Goal: Answer question/provide support

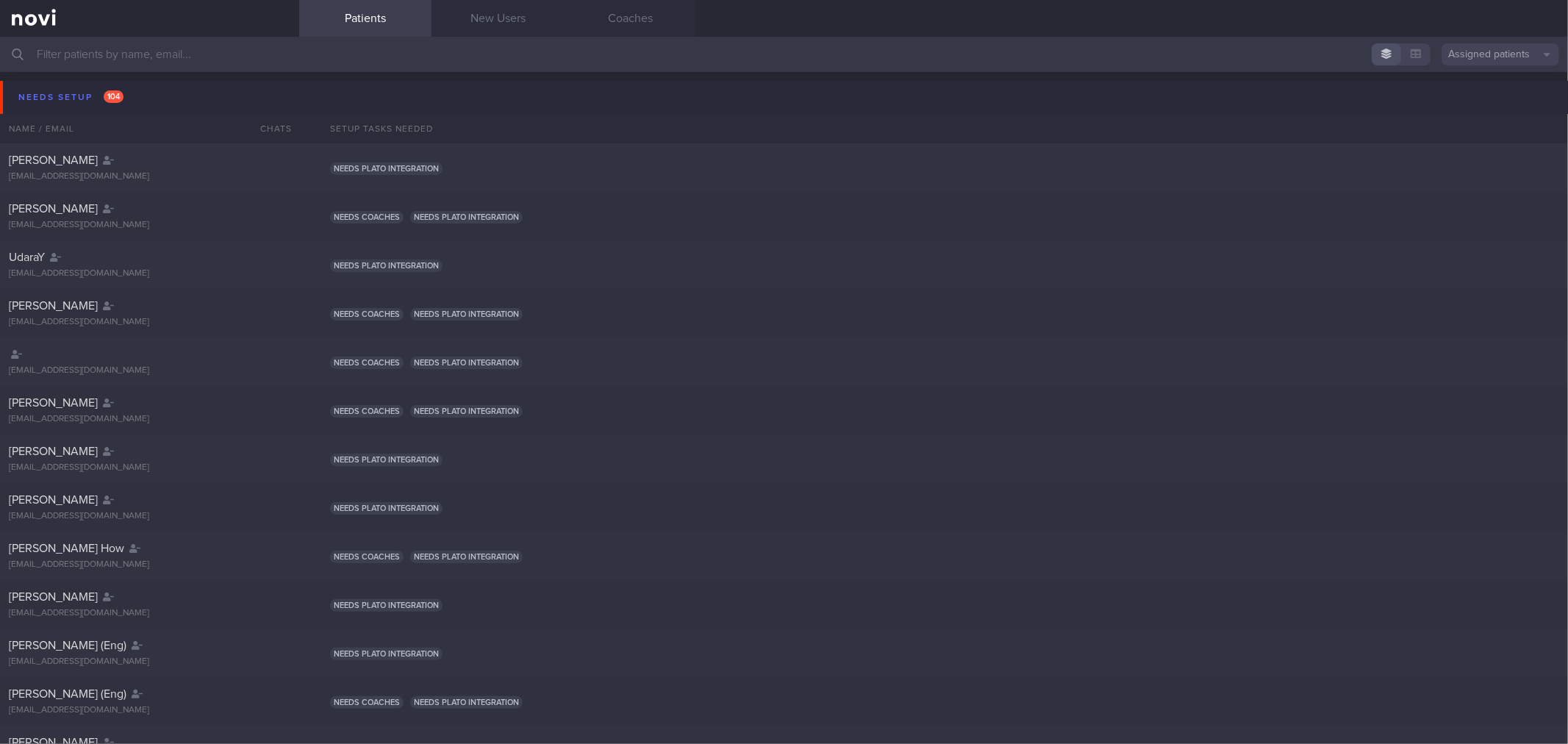
click at [185, 100] on button "Needs setup 104" at bounding box center [786, 98] width 1572 height 33
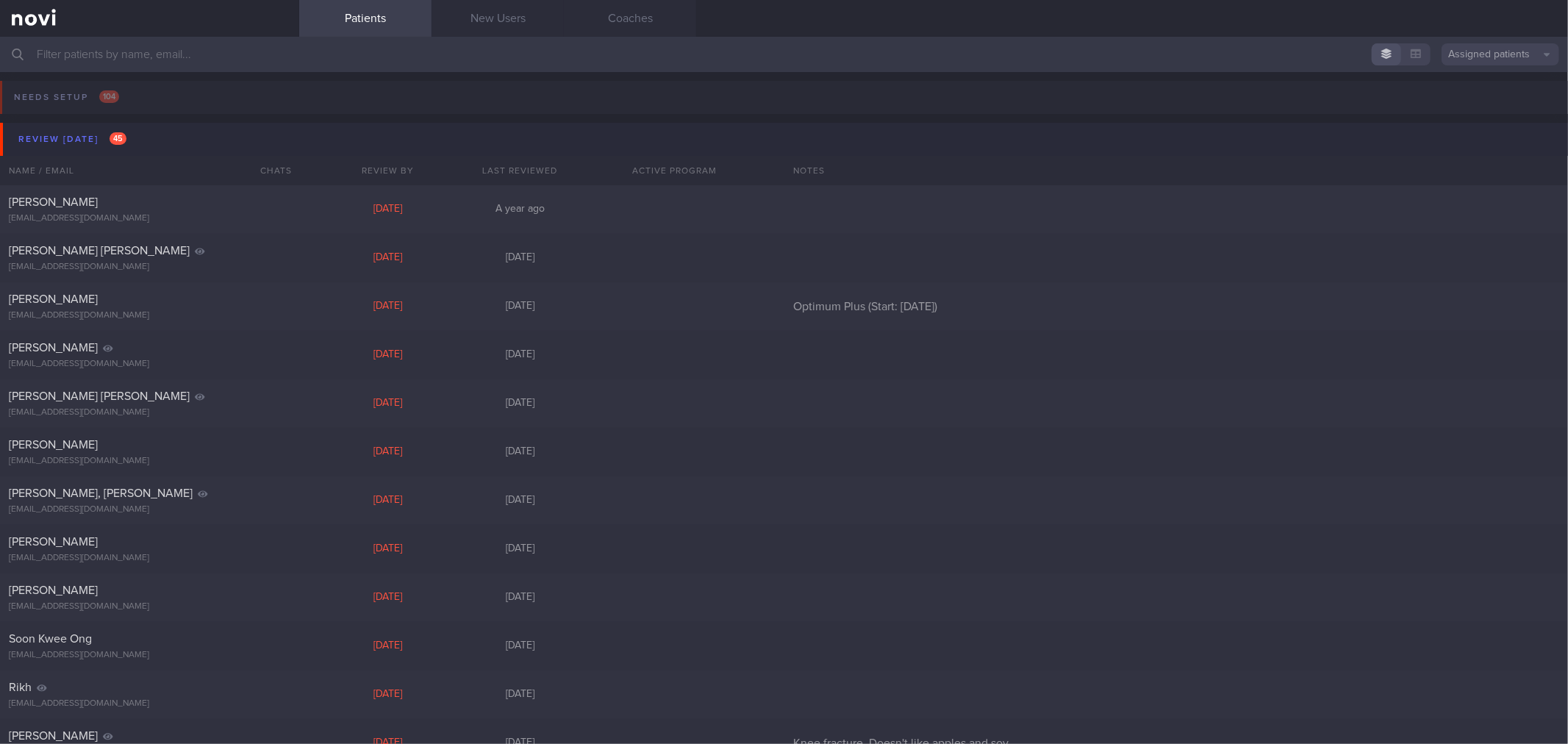
click at [185, 127] on button "Review [DATE] 45" at bounding box center [786, 139] width 1572 height 33
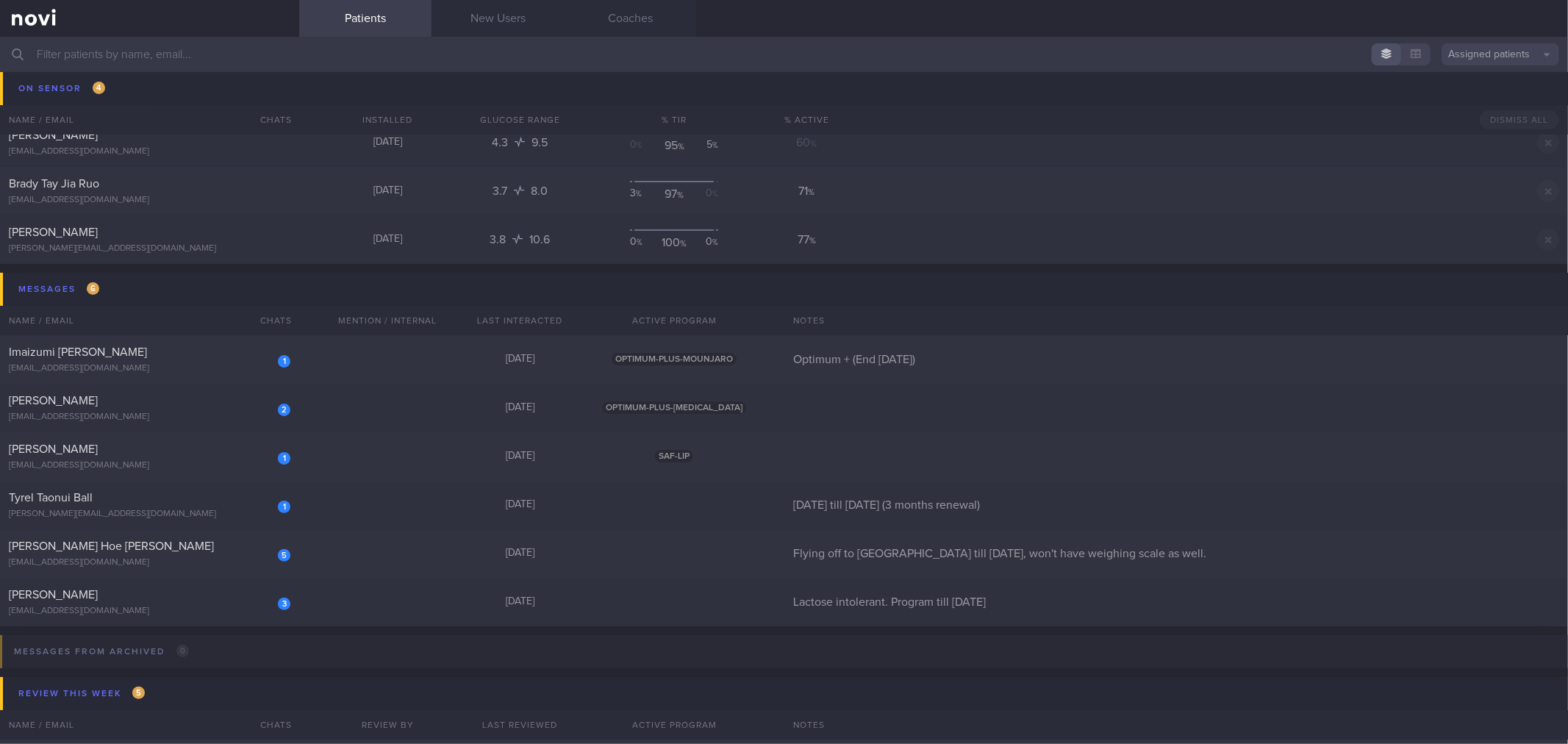
scroll to position [326, 0]
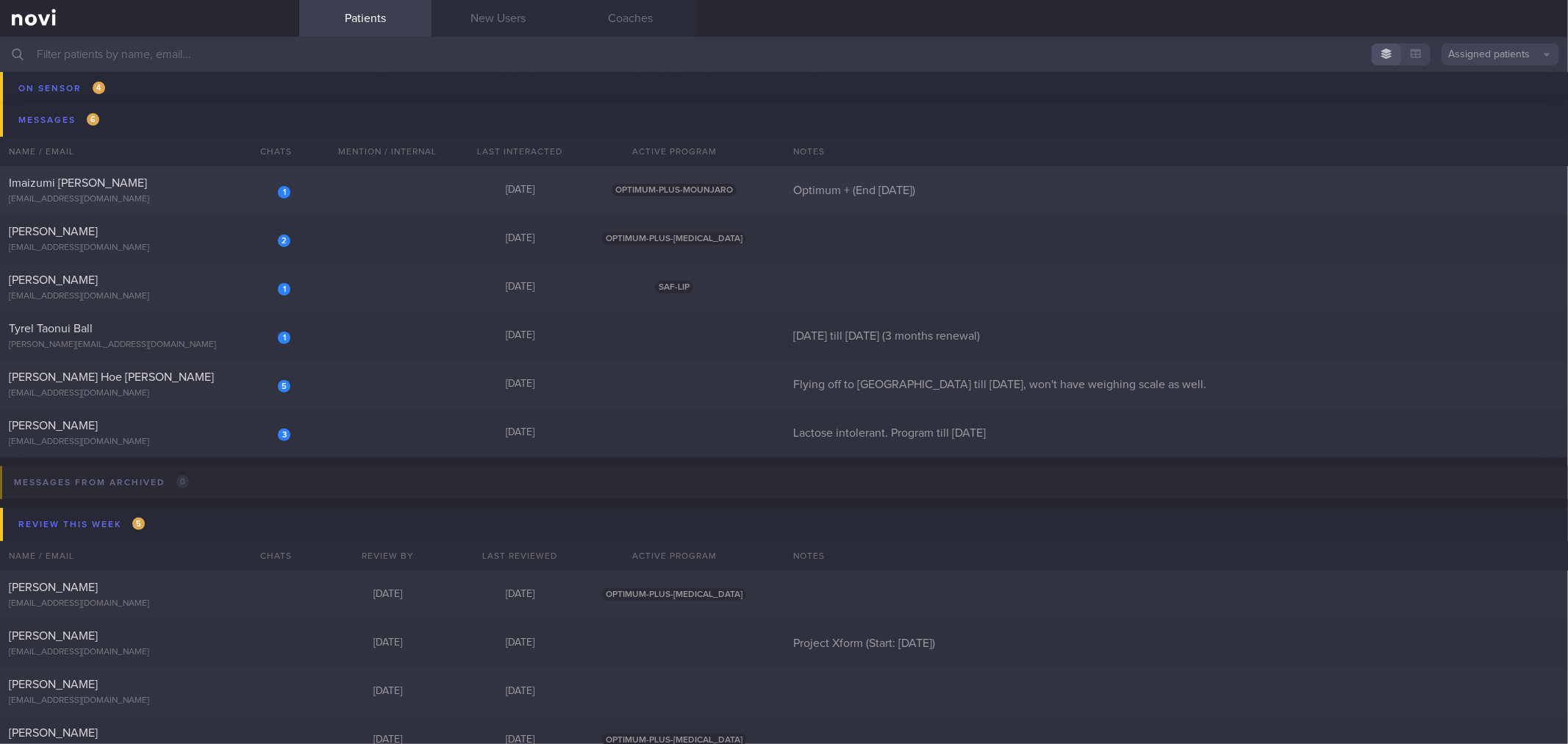
click at [237, 197] on div "[EMAIL_ADDRESS][DOMAIN_NAME]" at bounding box center [150, 200] width 281 height 11
select select "8"
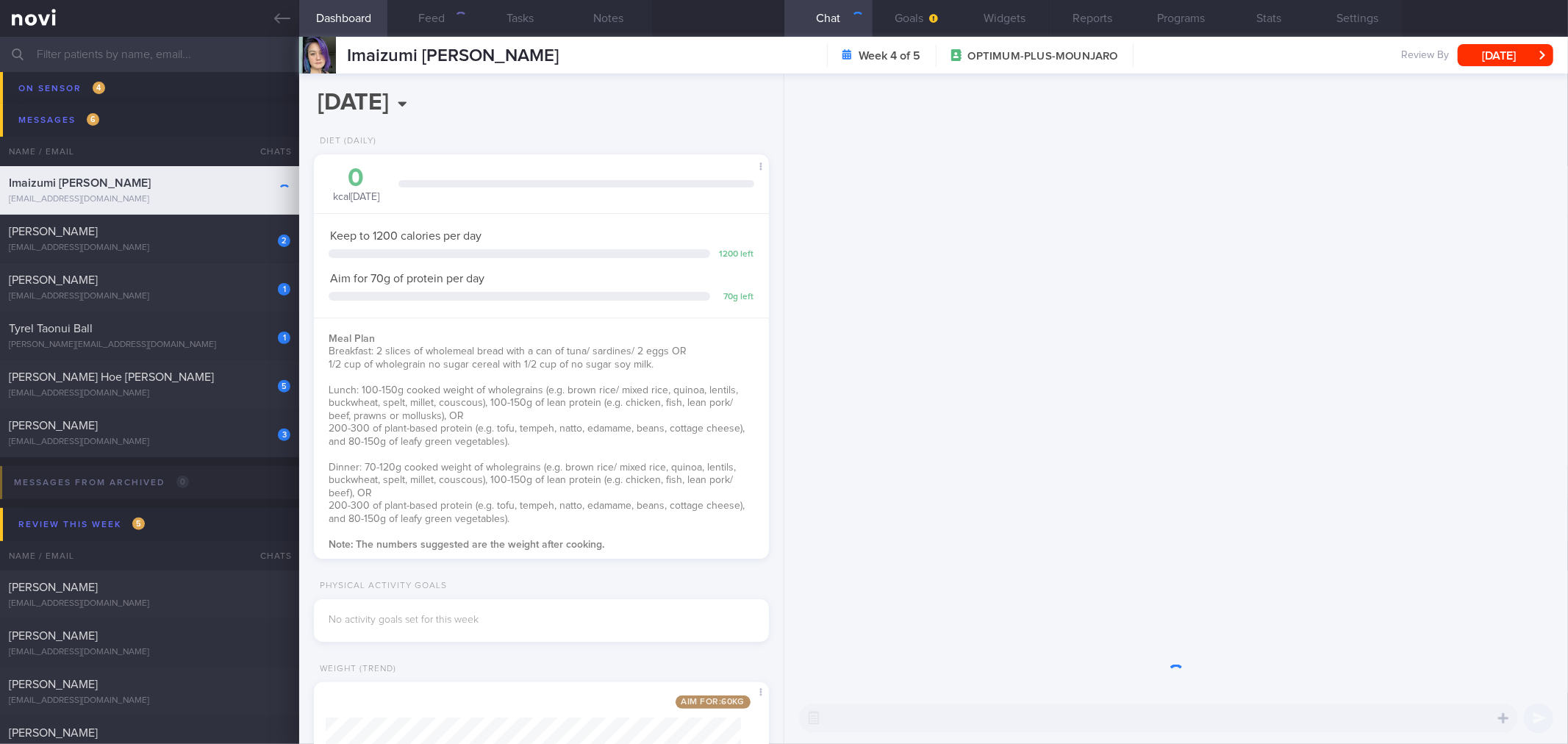
scroll to position [229, 415]
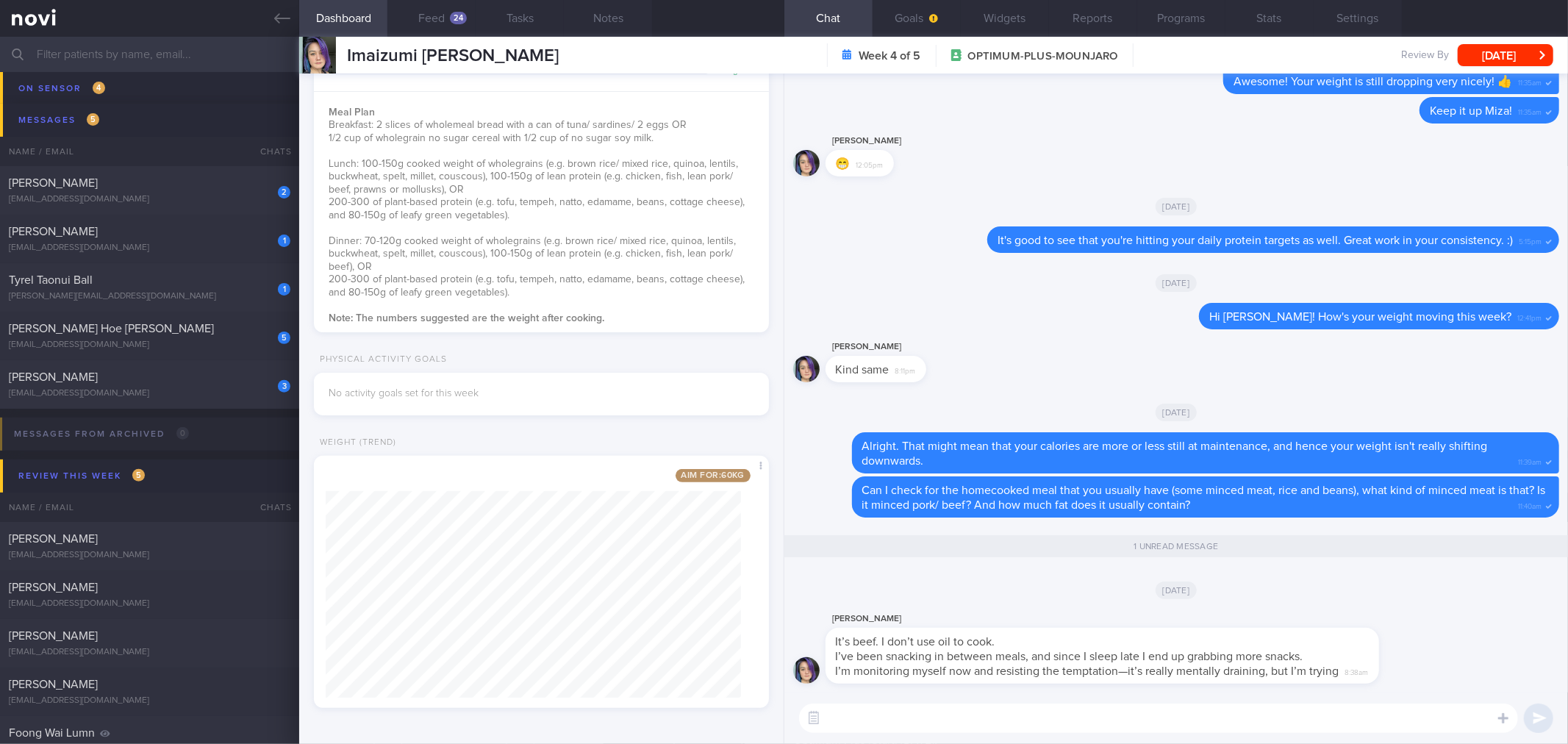
click at [1178, 718] on textarea at bounding box center [1159, 718] width 719 height 29
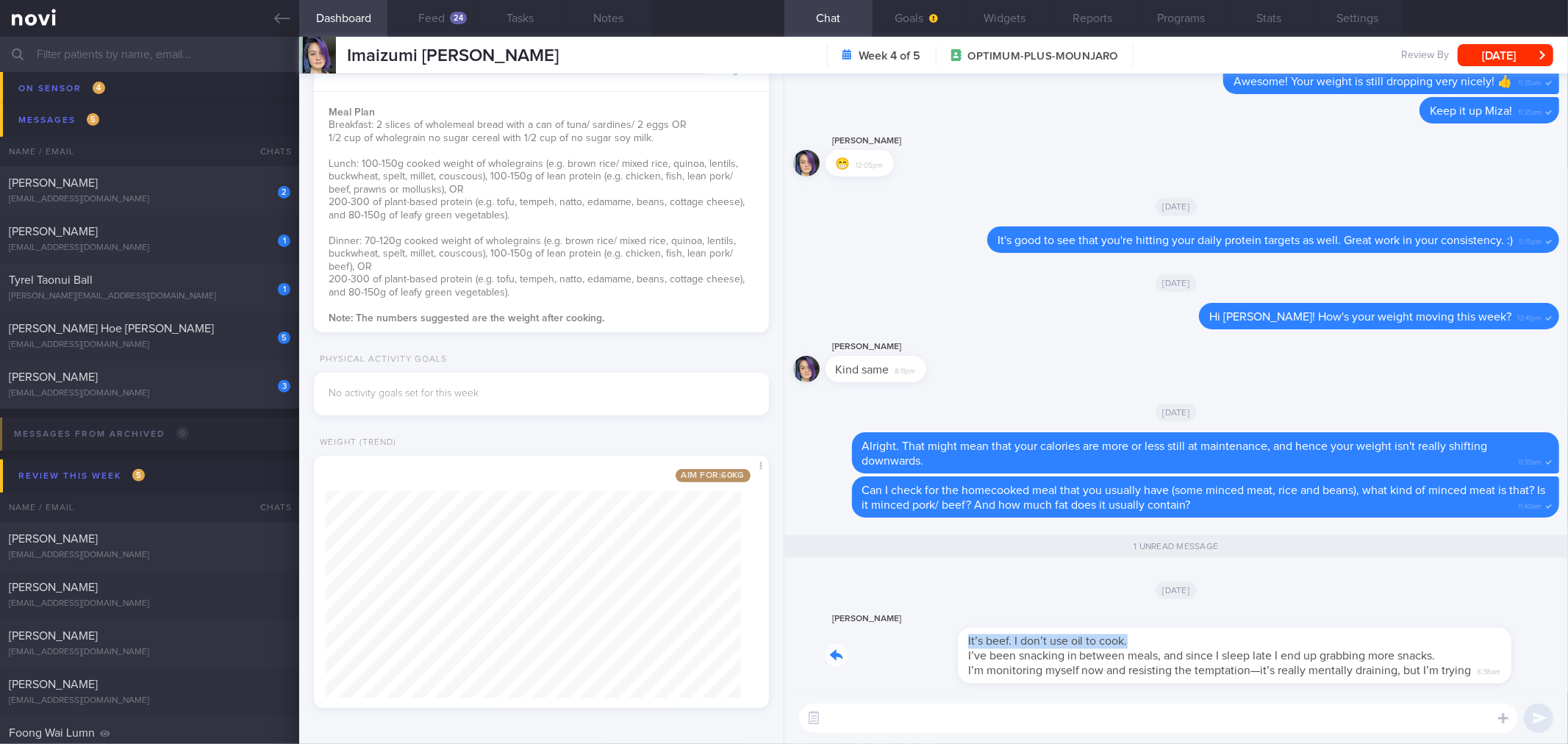
drag, startPoint x: 1054, startPoint y: 646, endPoint x: 1538, endPoint y: 620, distance: 484.7
click at [1538, 620] on div "[PERSON_NAME] It’s beef. I don’t use oil to cook. I’ve been snacking in between…" at bounding box center [1176, 652] width 766 height 83
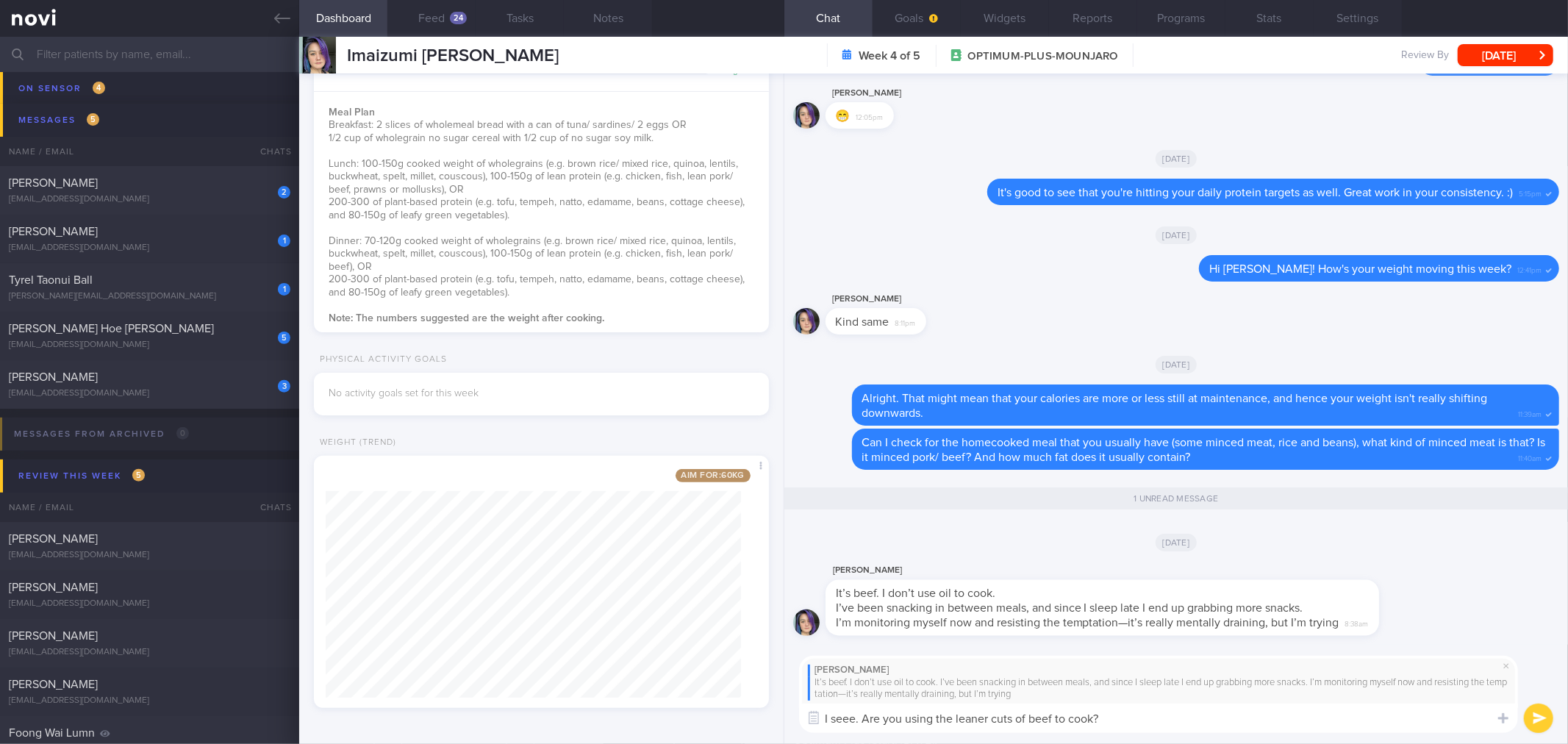
drag, startPoint x: 852, startPoint y: 716, endPoint x: 862, endPoint y: 715, distance: 10.0
click at [852, 716] on textarea "I seee. Are you using the leaner cuts of beef to cook?" at bounding box center [1159, 718] width 719 height 29
click at [1133, 719] on textarea "I see. Are you using the leaner cuts of beef to cook?" at bounding box center [1159, 718] width 719 height 29
type textarea "I see. Are you using the leaner cuts of beef to cook?"
click at [1210, 713] on textarea "I see. Are you using the leaner cuts of beef to cook?" at bounding box center [1159, 718] width 719 height 29
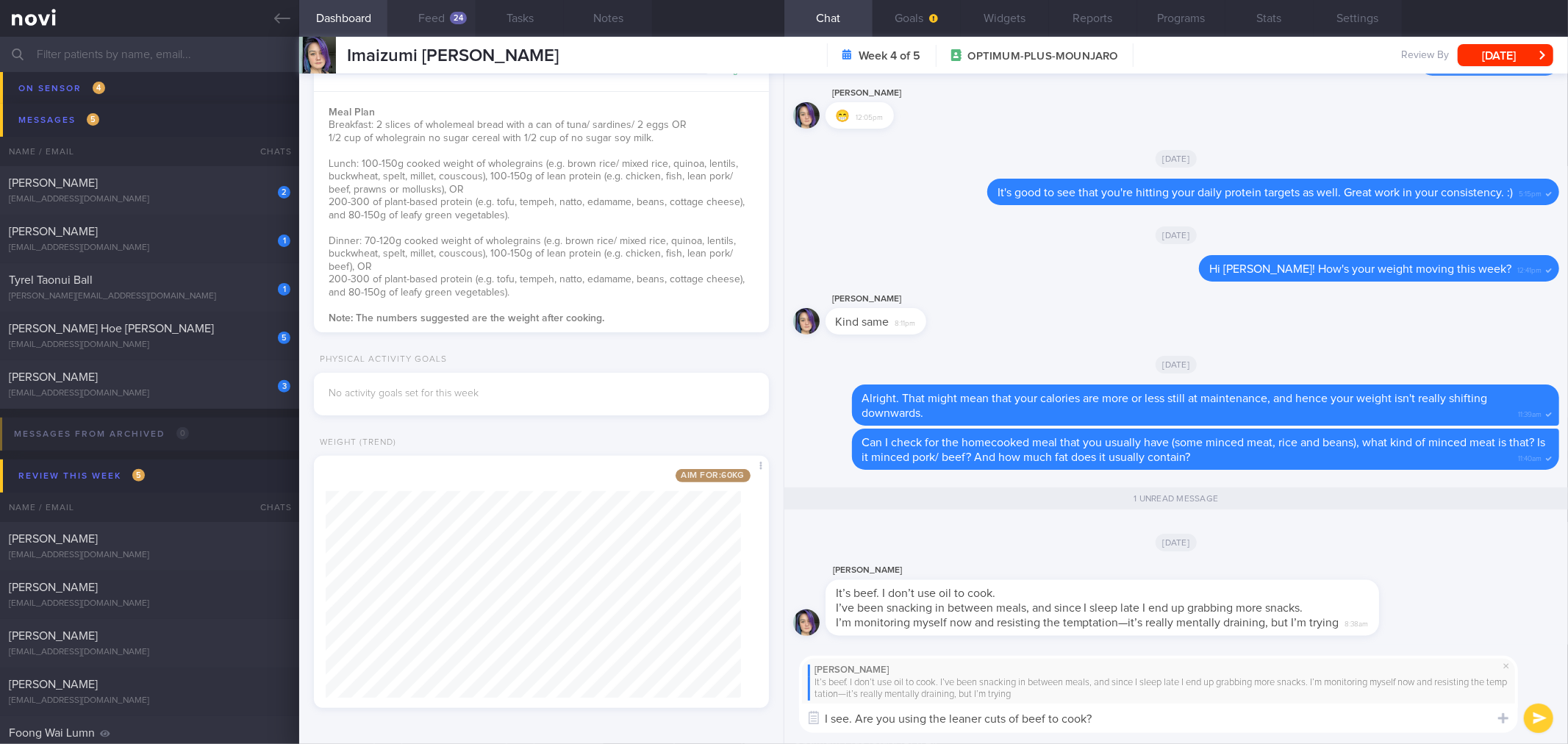
click at [435, 17] on button "Feed 24" at bounding box center [431, 18] width 88 height 36
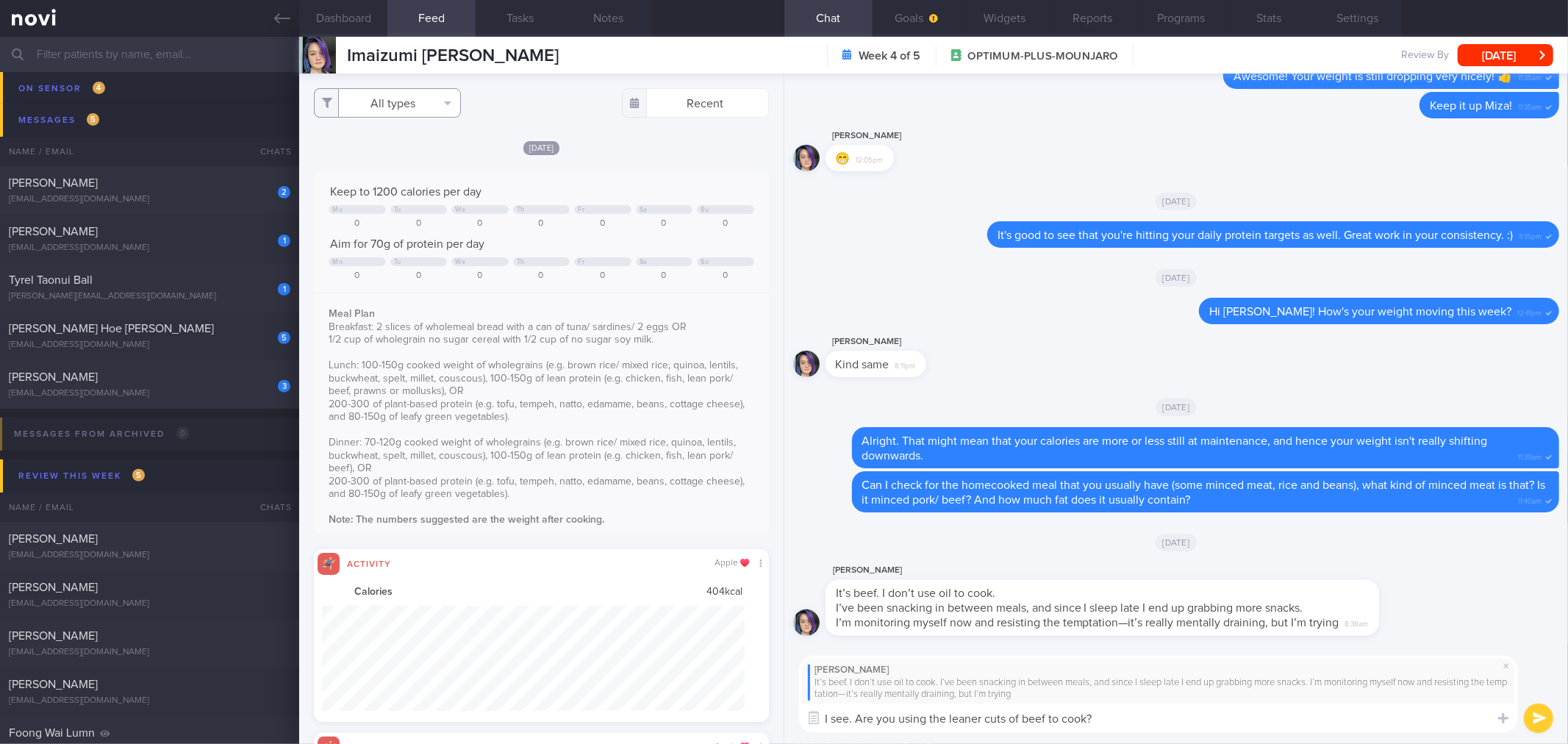
click at [427, 104] on button "All types" at bounding box center [387, 102] width 147 height 29
click at [410, 157] on button "Activity" at bounding box center [388, 154] width 146 height 22
click at [410, 188] on button "Weight" at bounding box center [388, 198] width 146 height 22
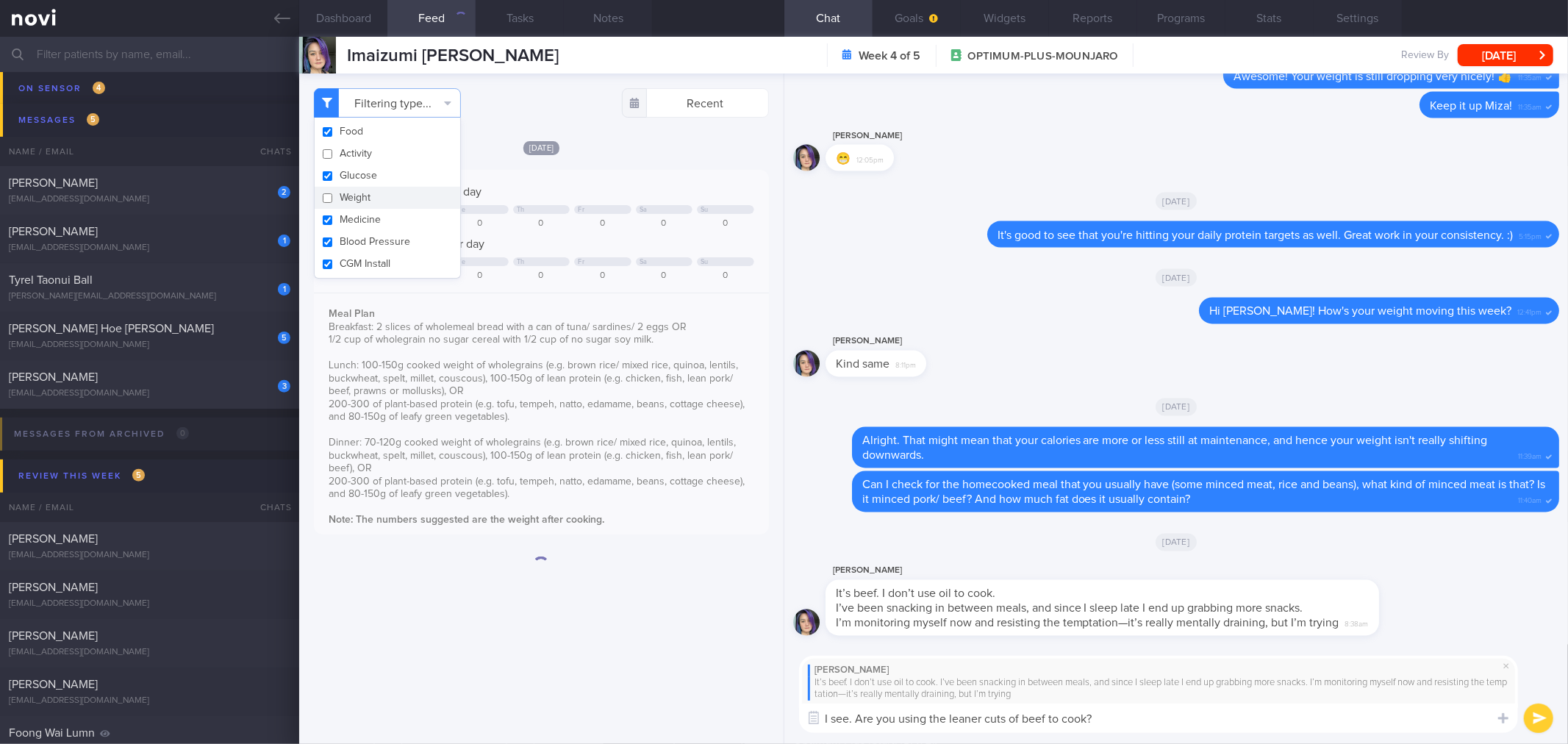
checkbox input "false"
click at [577, 135] on div "Filtering type... Food Activity Glucose Weight Medicine Blood Pressure [MEDICAL…" at bounding box center [541, 409] width 484 height 671
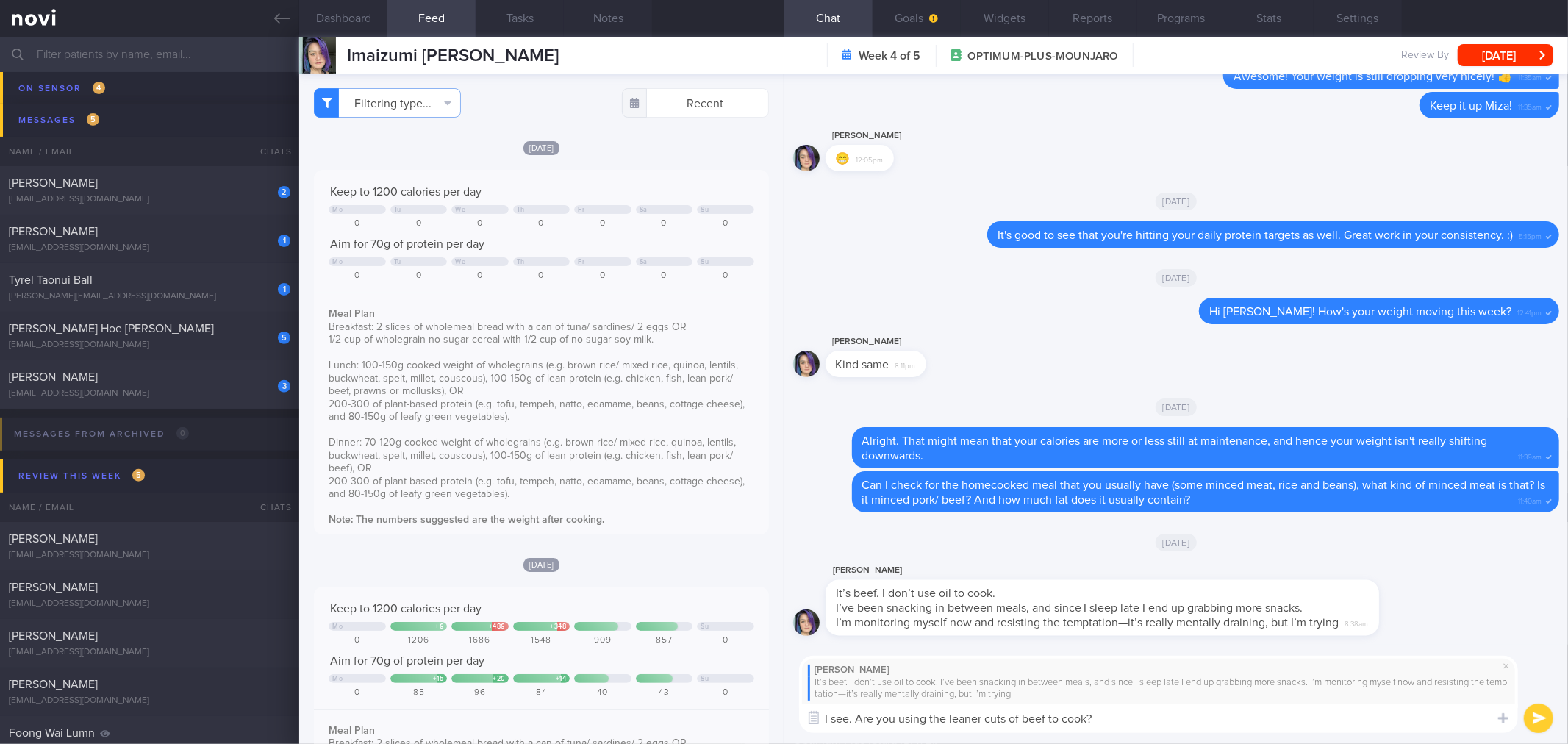
click at [1200, 721] on textarea "I see. Are you using the leaner cuts of beef to cook?" at bounding box center [1159, 718] width 719 height 29
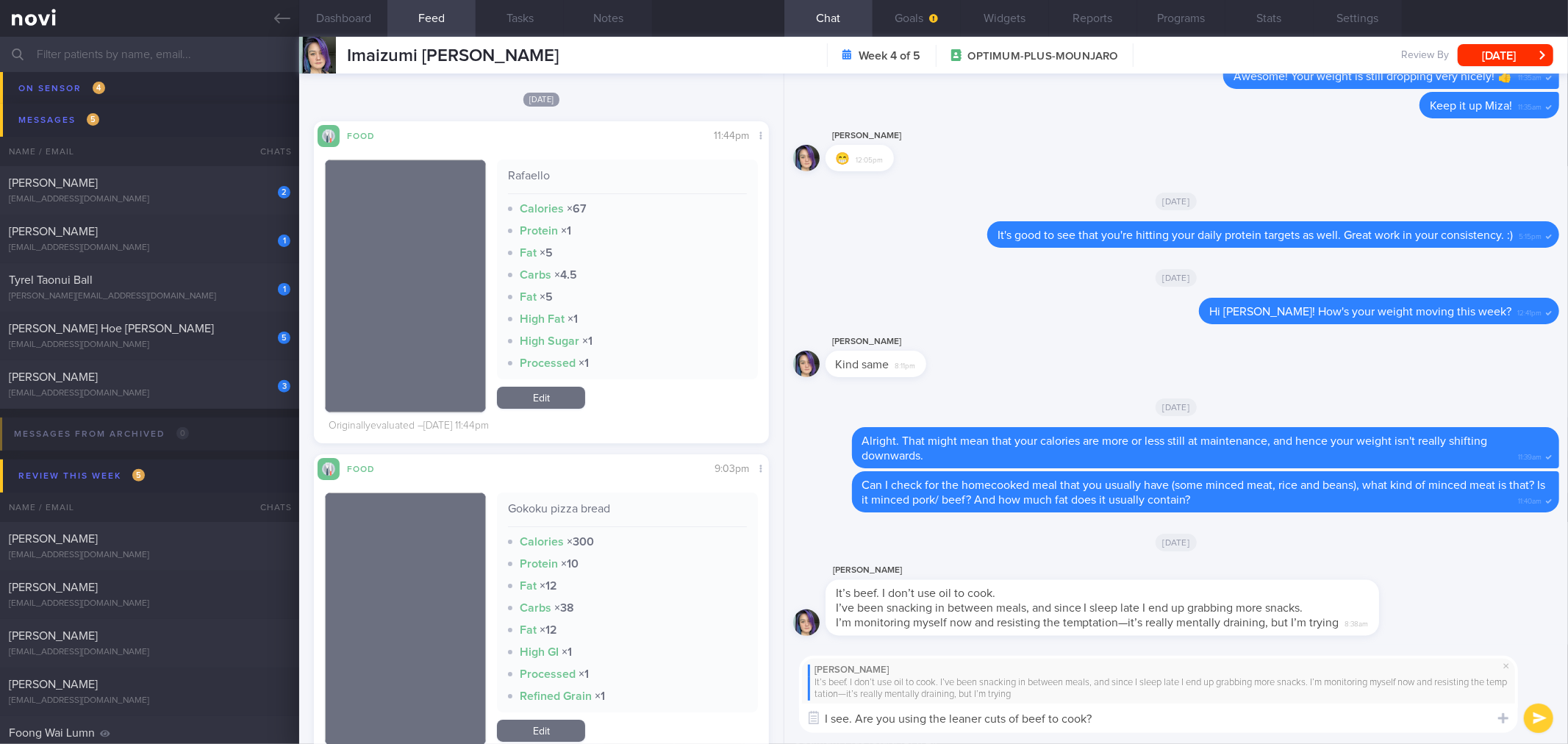
scroll to position [4494, 0]
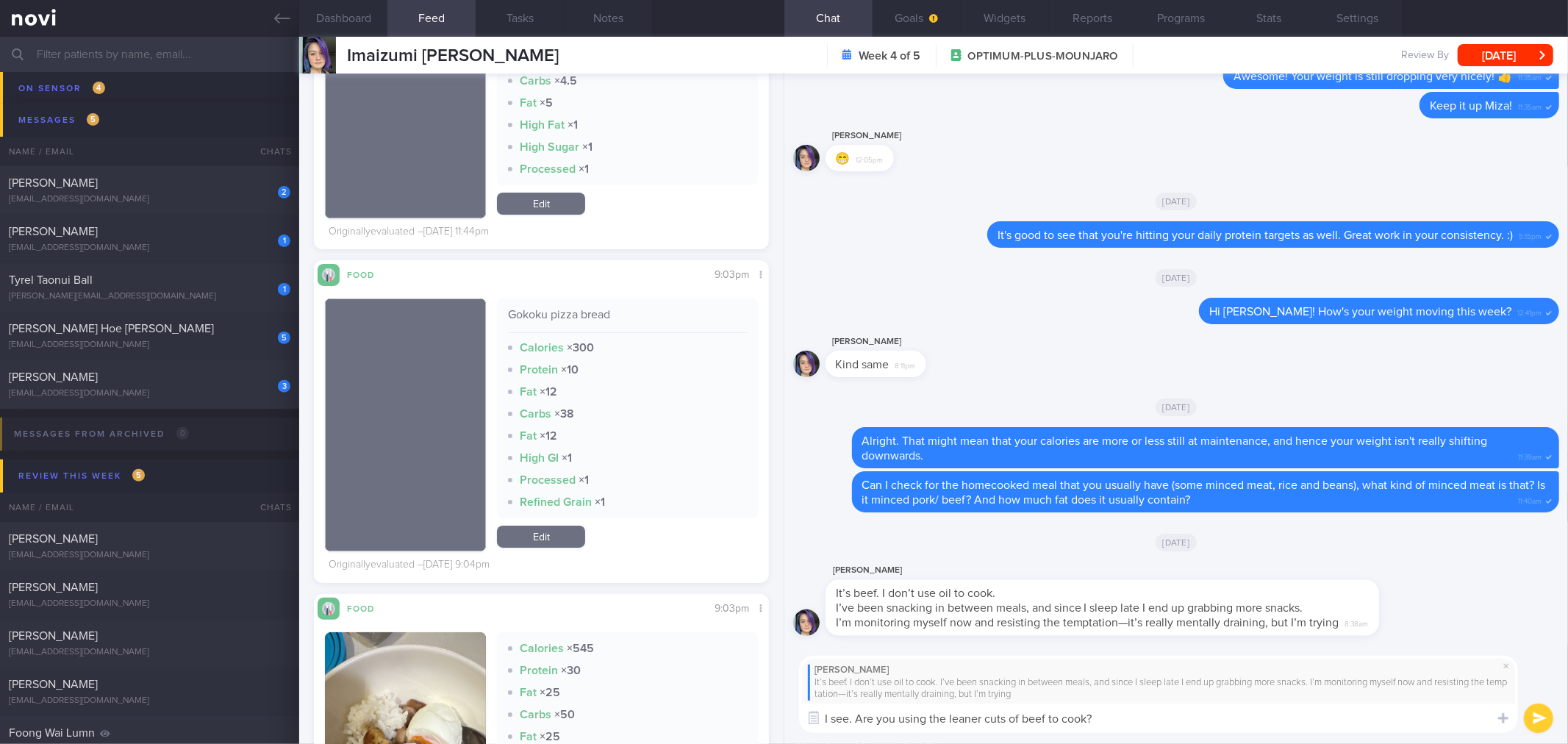
click at [1124, 716] on textarea "I see. Are you using the leaner cuts of beef to cook?" at bounding box center [1159, 718] width 719 height 29
type textarea "I see. Are you using the leaner cuts of beef to cook? What sort of temptations …"
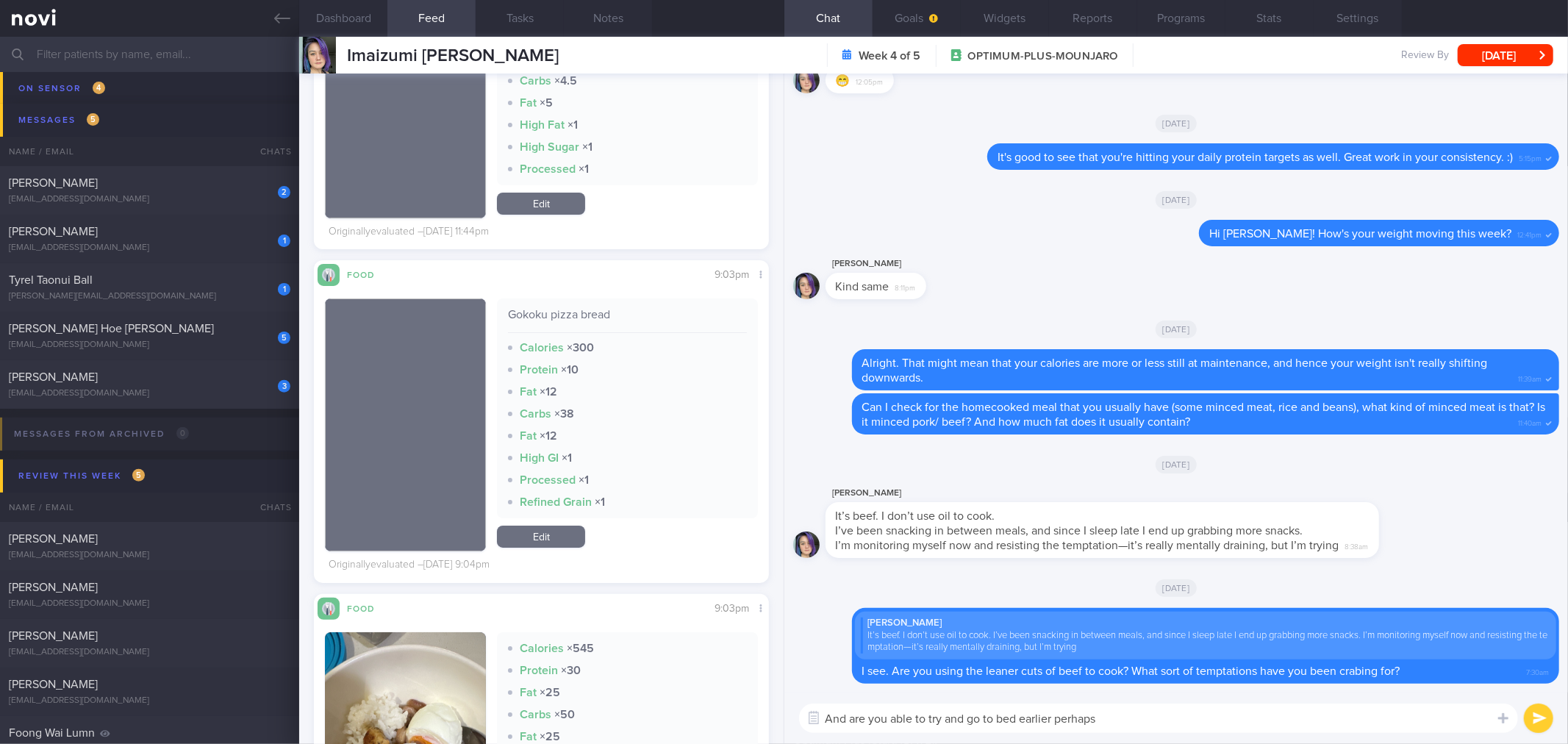
type textarea "And are you able to try and go to bed earlier perhaps?"
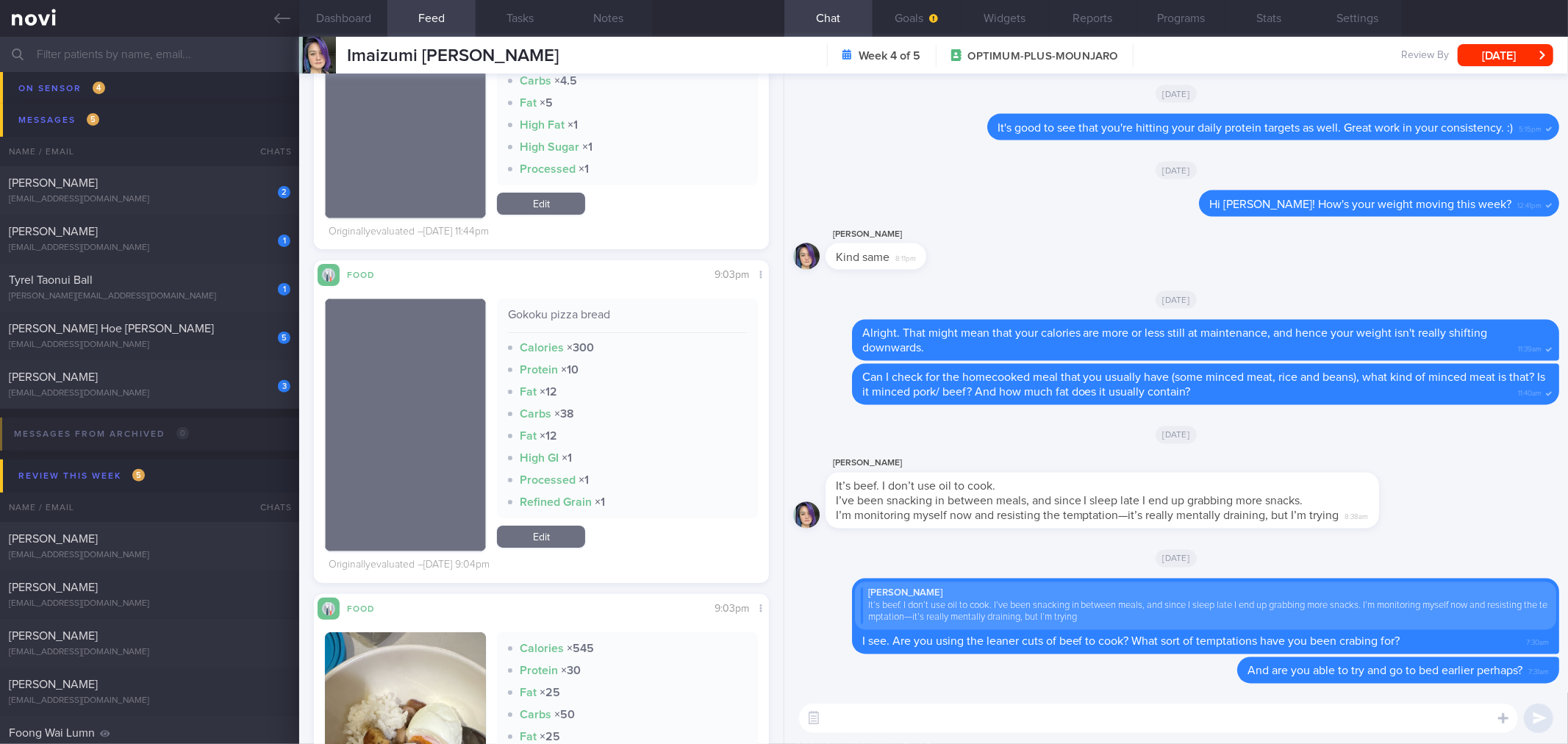
click at [1500, 60] on button "[DATE]" at bounding box center [1505, 55] width 95 height 22
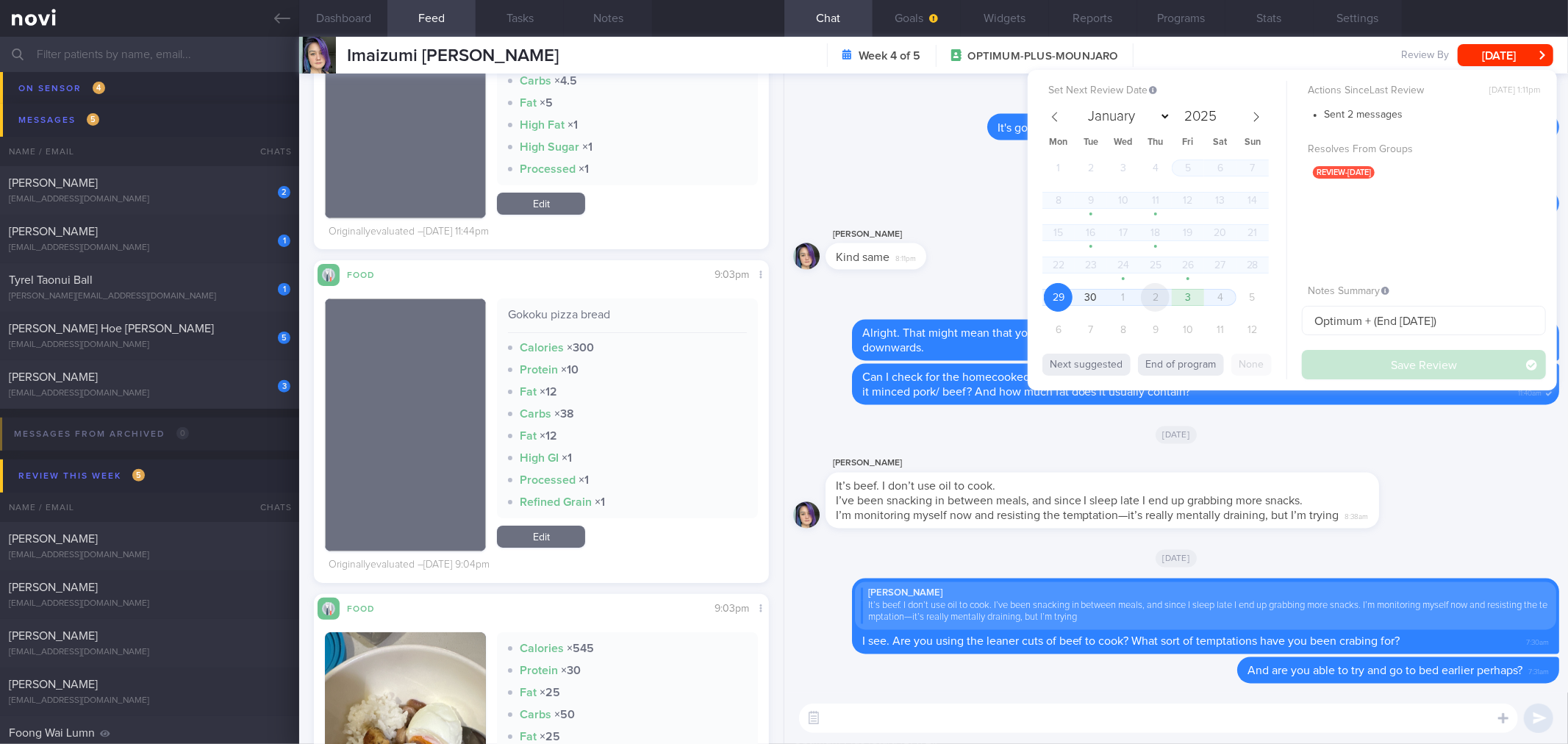
click at [1153, 297] on span "2" at bounding box center [1156, 297] width 29 height 29
select select "9"
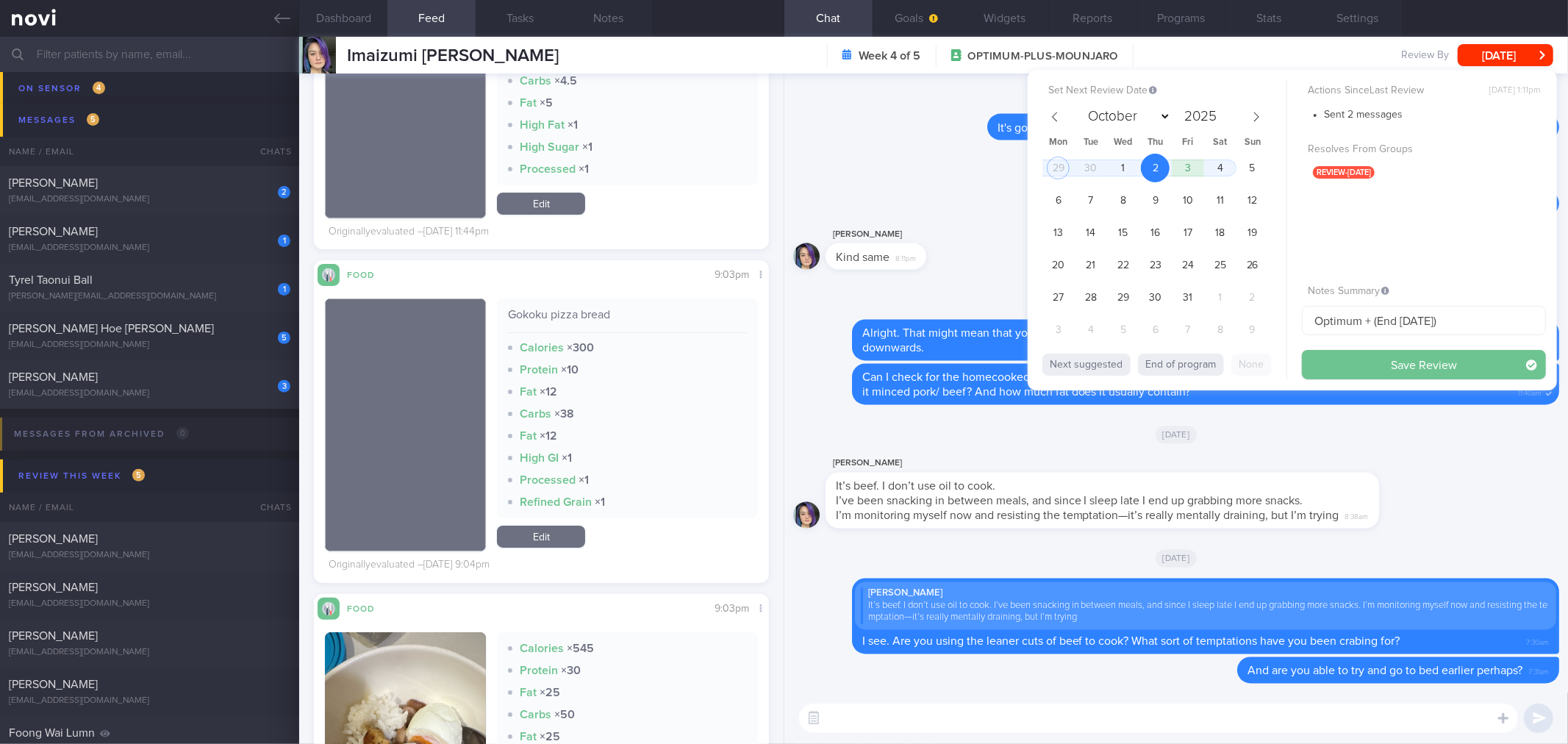
click at [1319, 366] on button "Save Review" at bounding box center [1424, 364] width 244 height 29
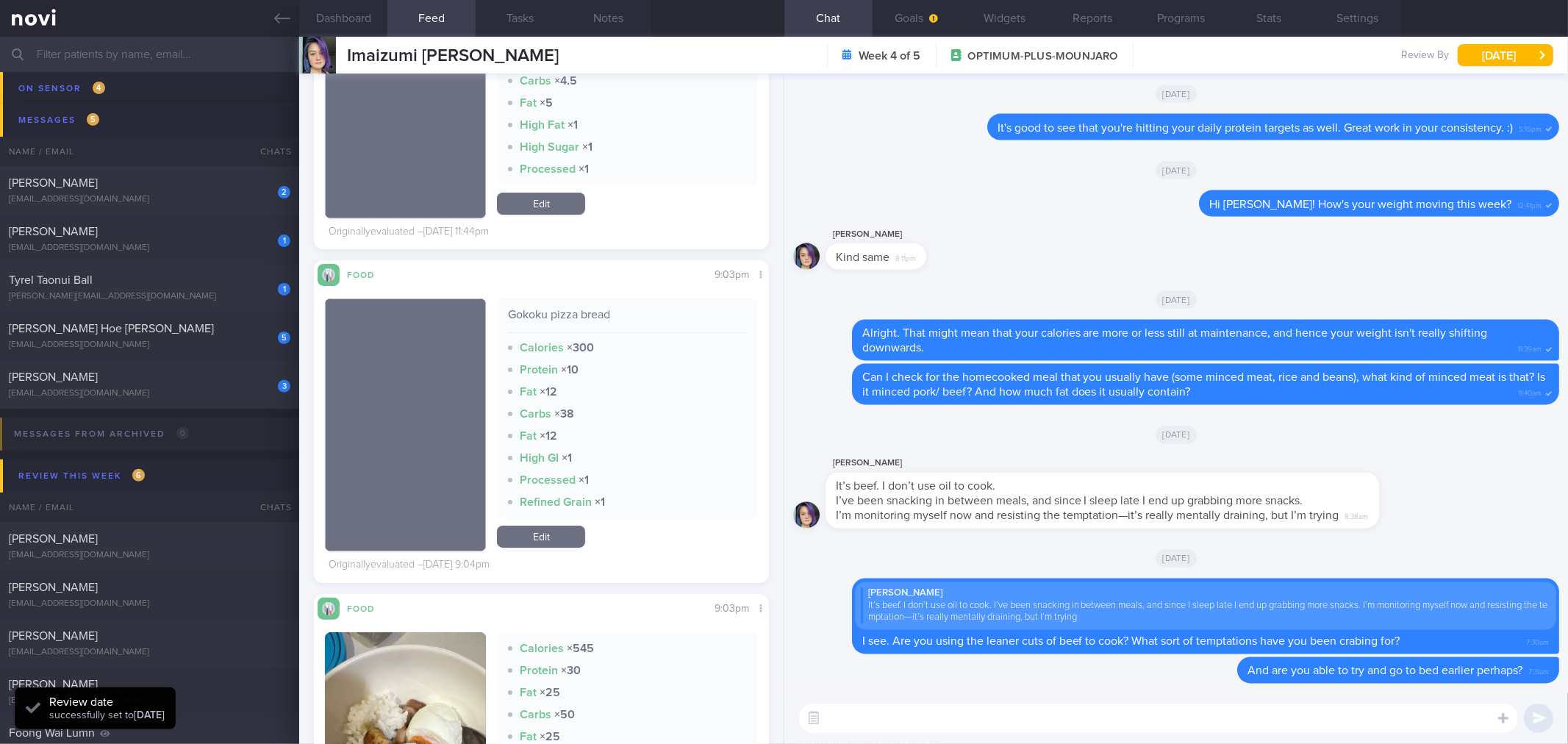
click at [259, 18] on link at bounding box center [150, 18] width 299 height 36
click at [263, 19] on link at bounding box center [150, 18] width 299 height 36
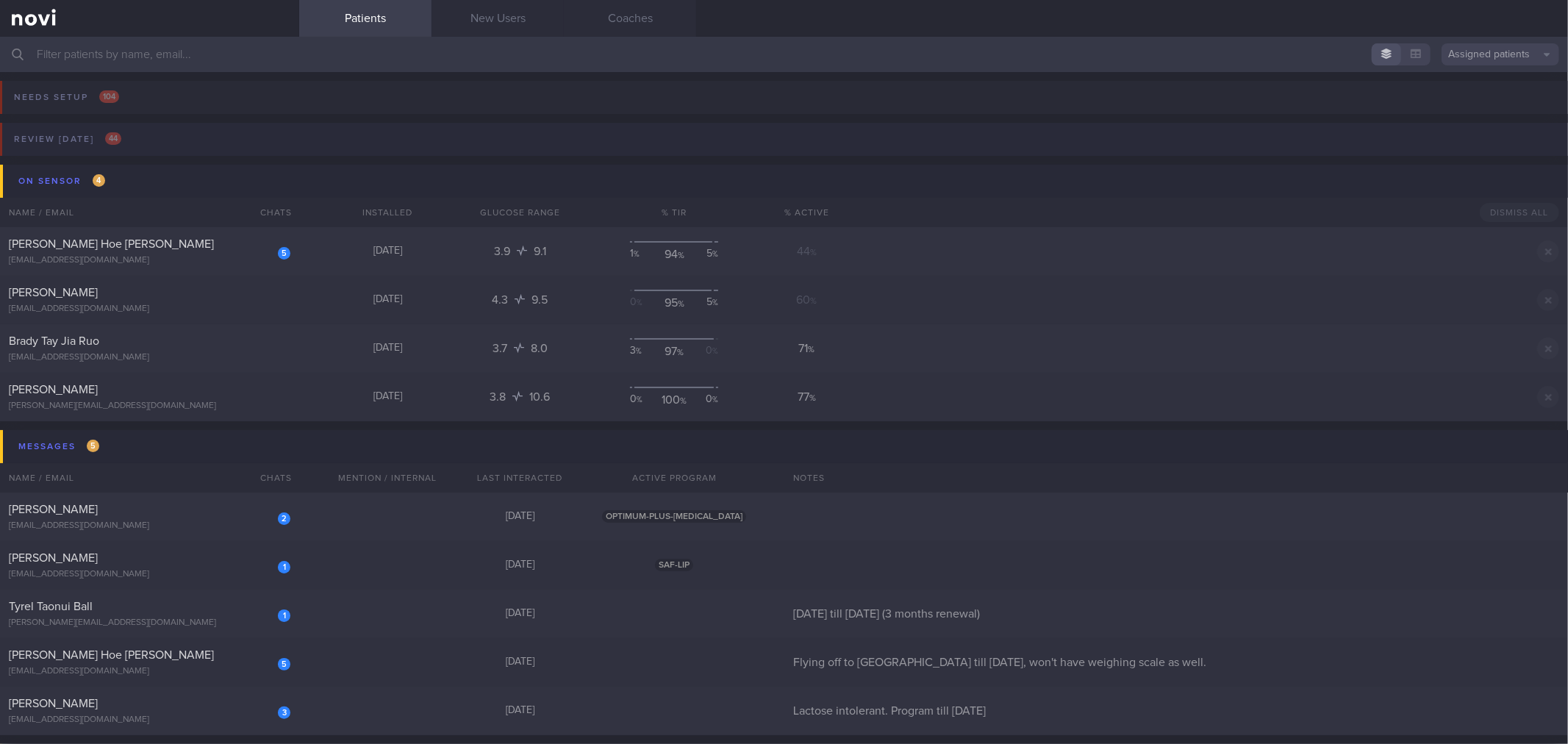
click at [149, 138] on button "Review [DATE] 44" at bounding box center [782, 144] width 1572 height 42
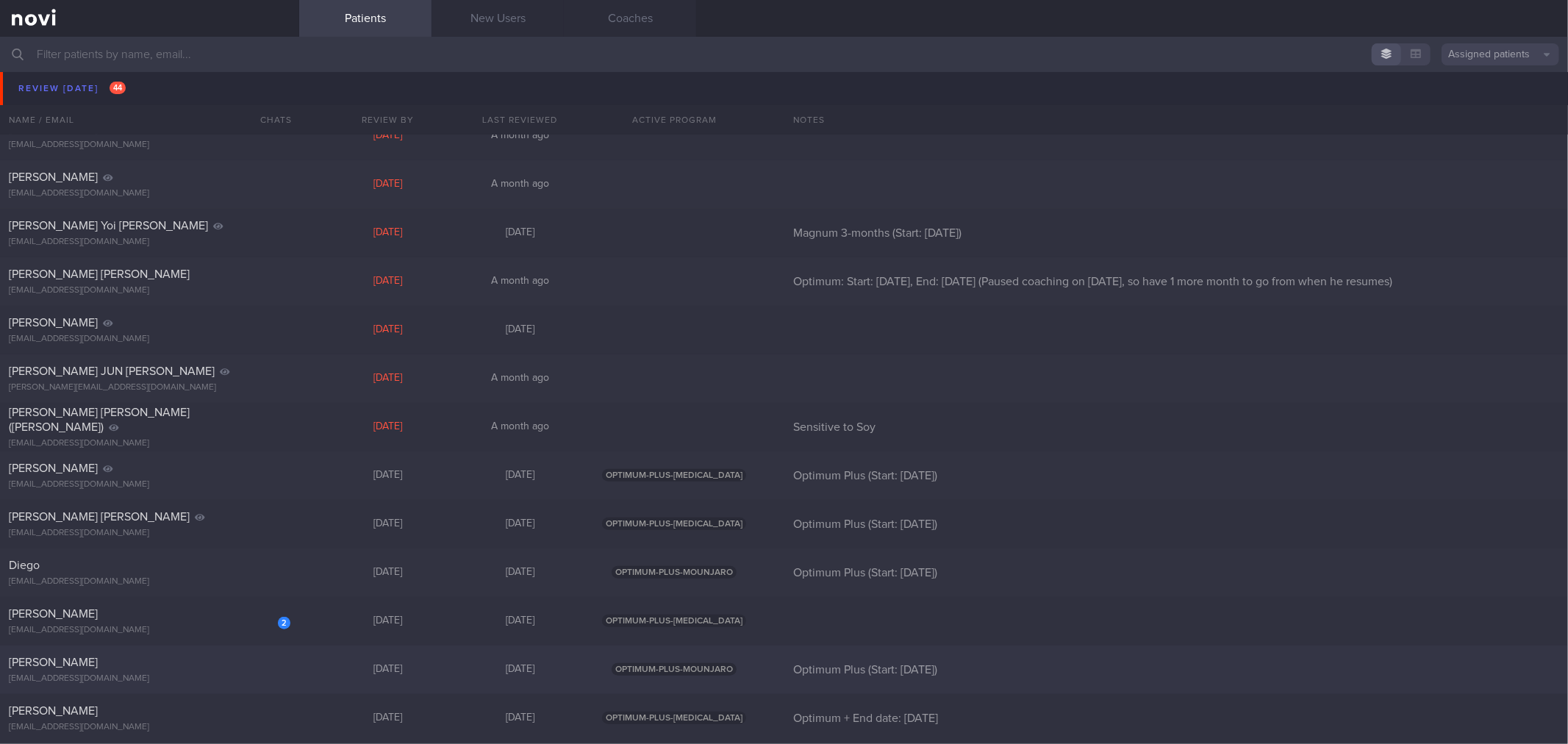
scroll to position [1225, 0]
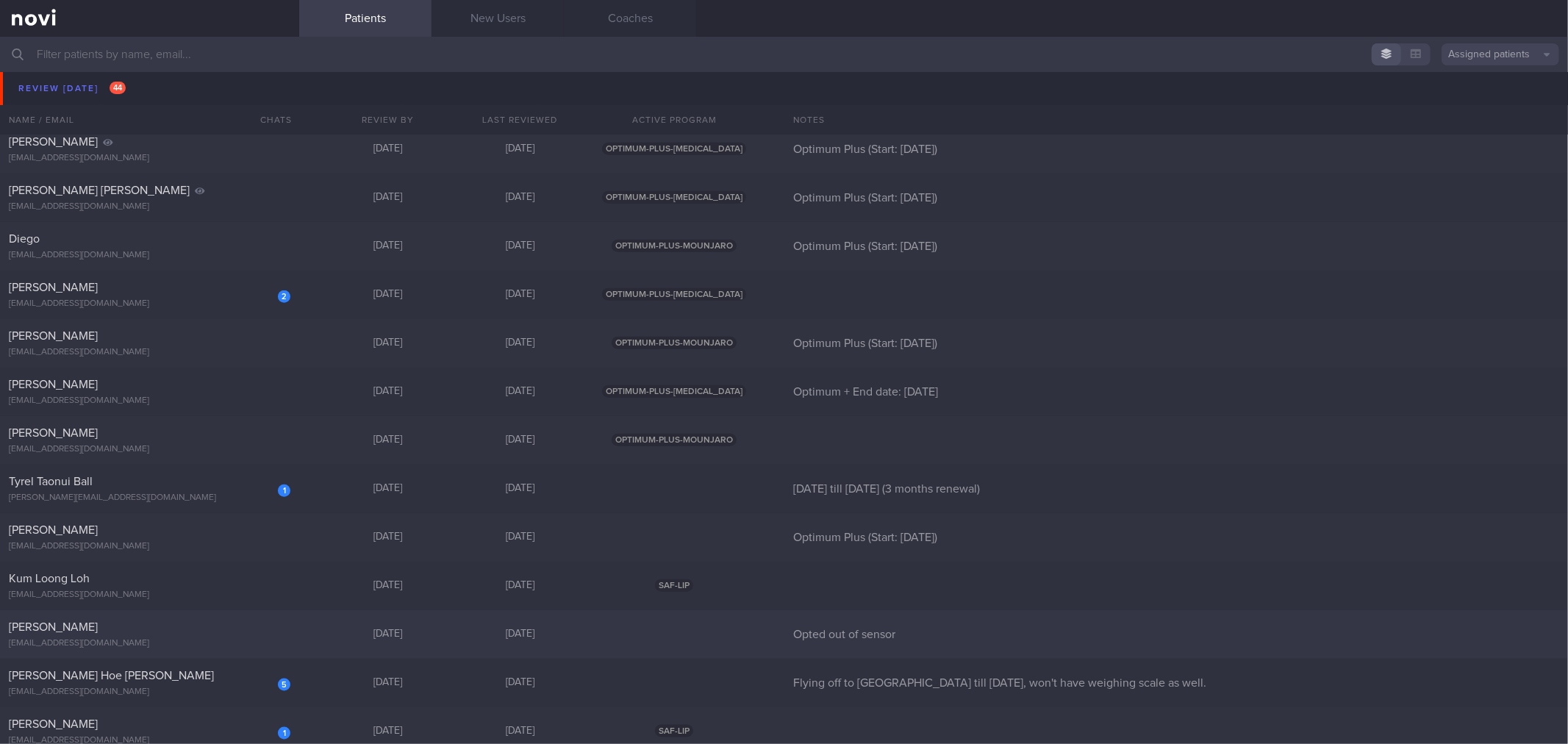
click at [270, 642] on div "[EMAIL_ADDRESS][DOMAIN_NAME]" at bounding box center [150, 643] width 281 height 11
select select "8"
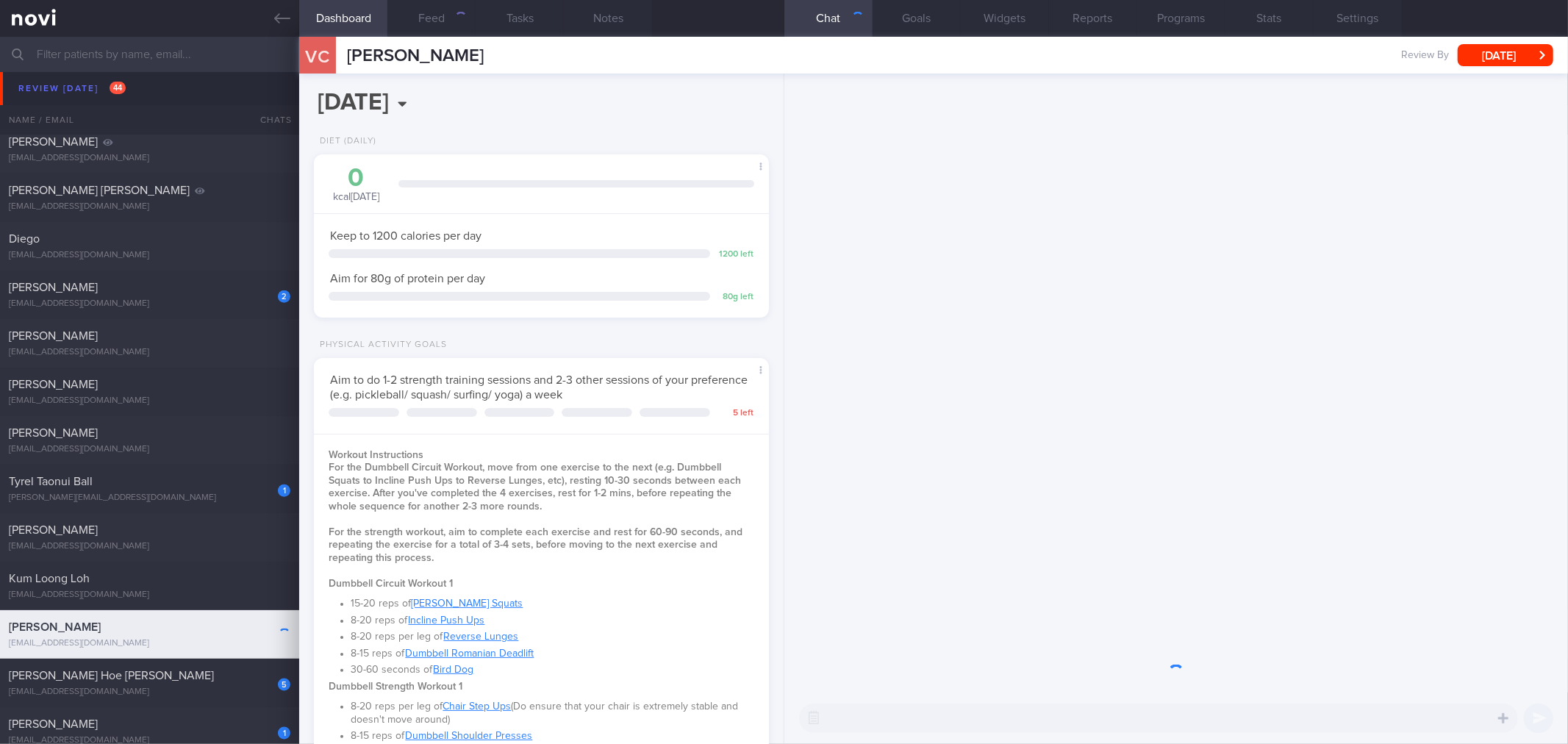
scroll to position [229, 415]
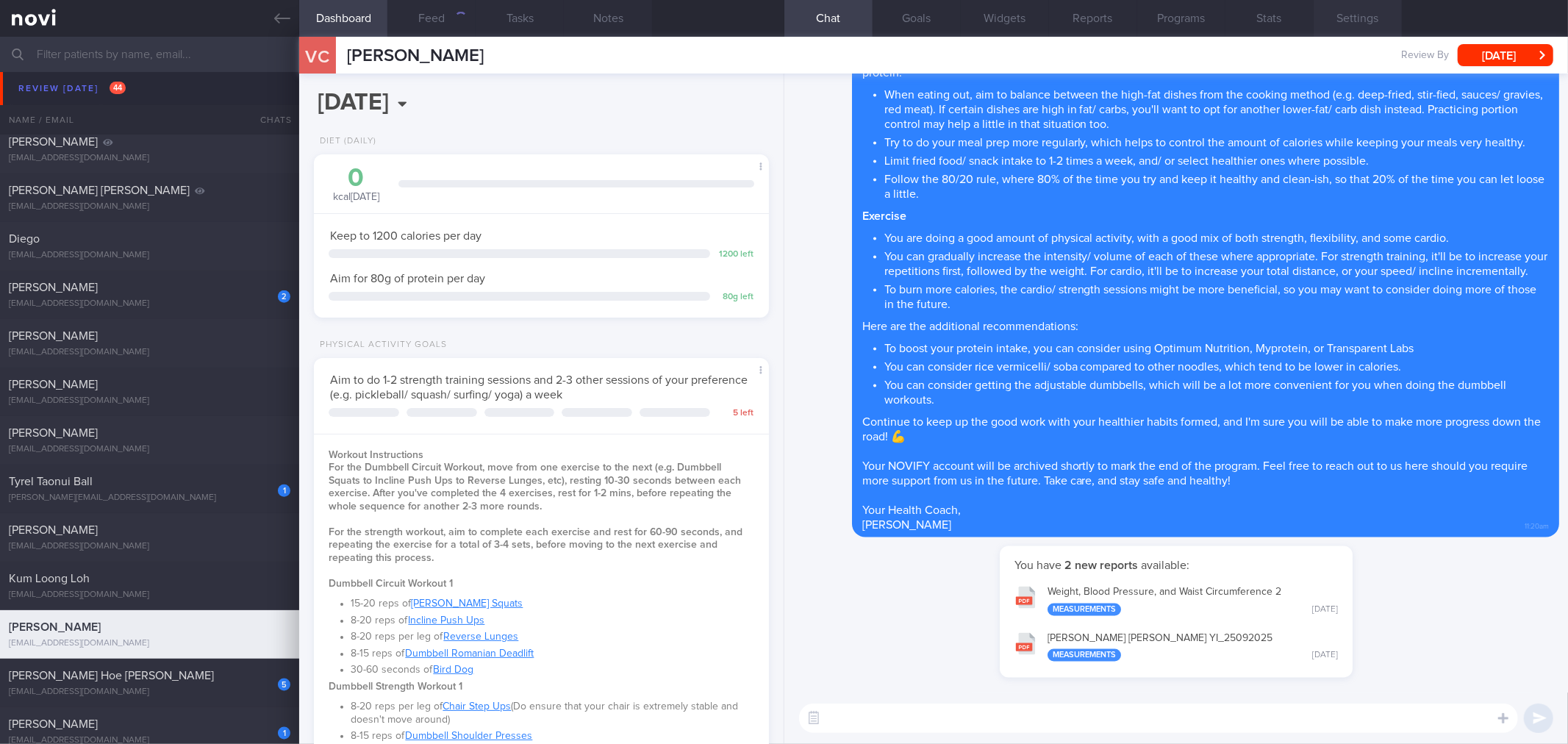
click at [1377, 15] on button "Settings" at bounding box center [1358, 18] width 88 height 36
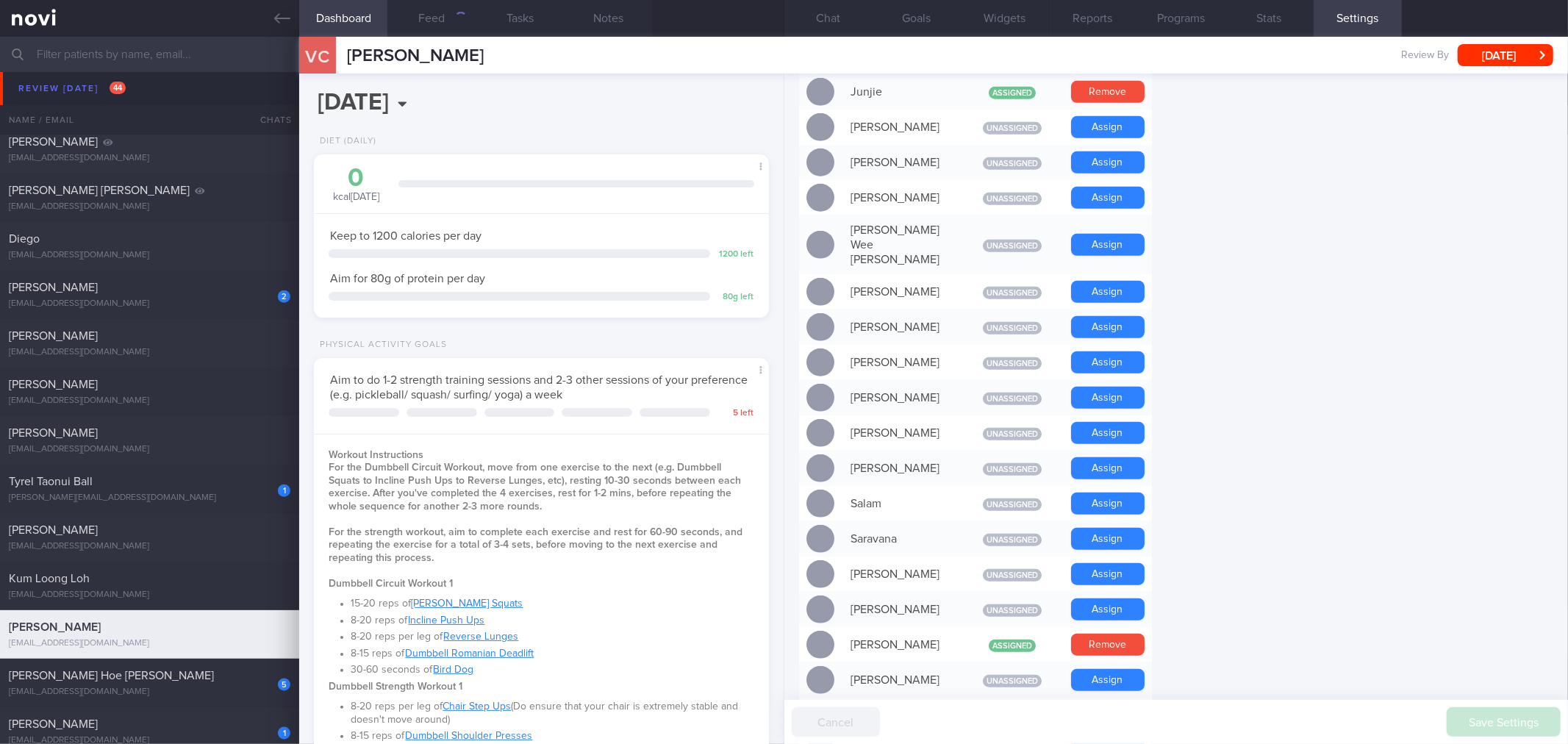
scroll to position [1190, 0]
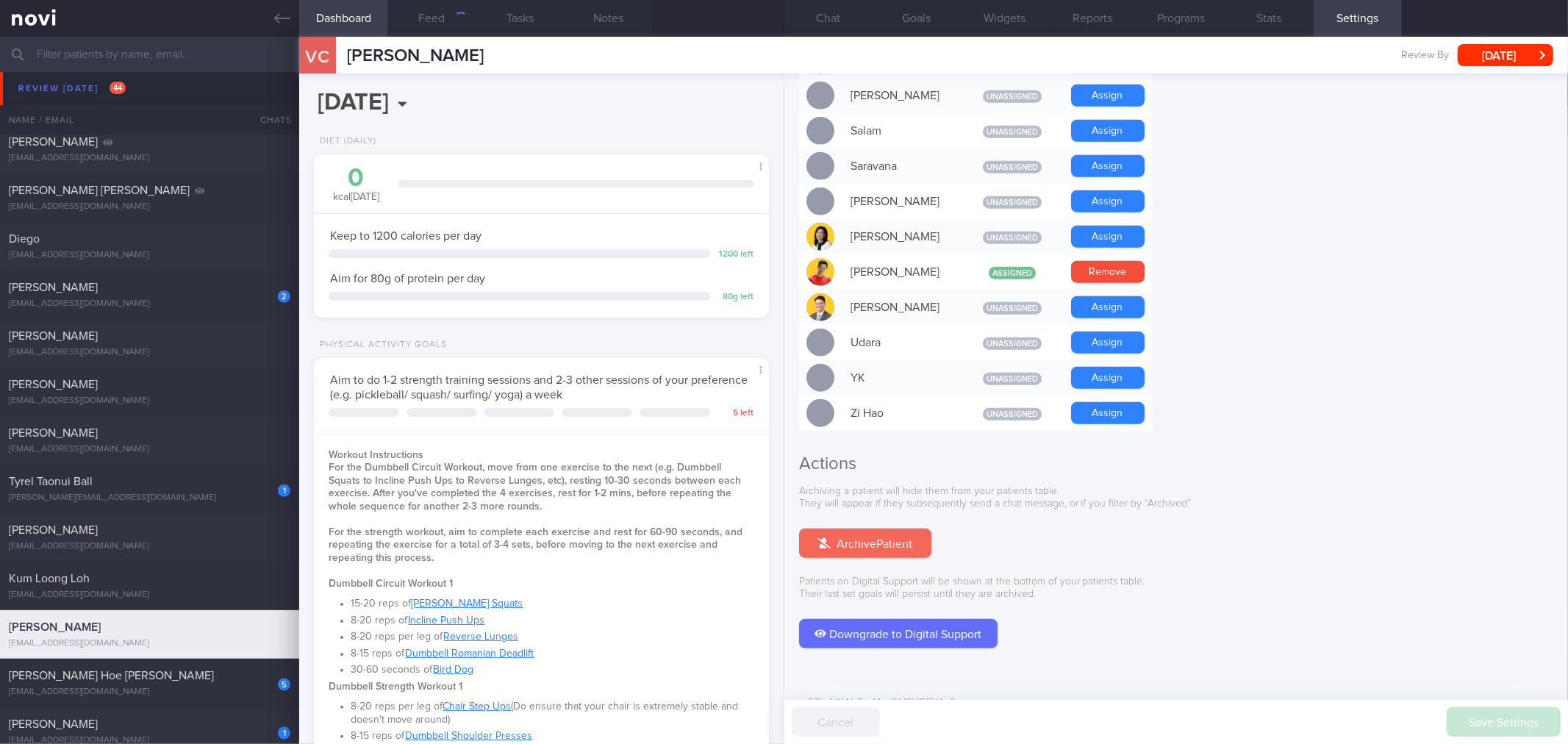
click at [909, 529] on button "Archive Patient" at bounding box center [865, 543] width 133 height 29
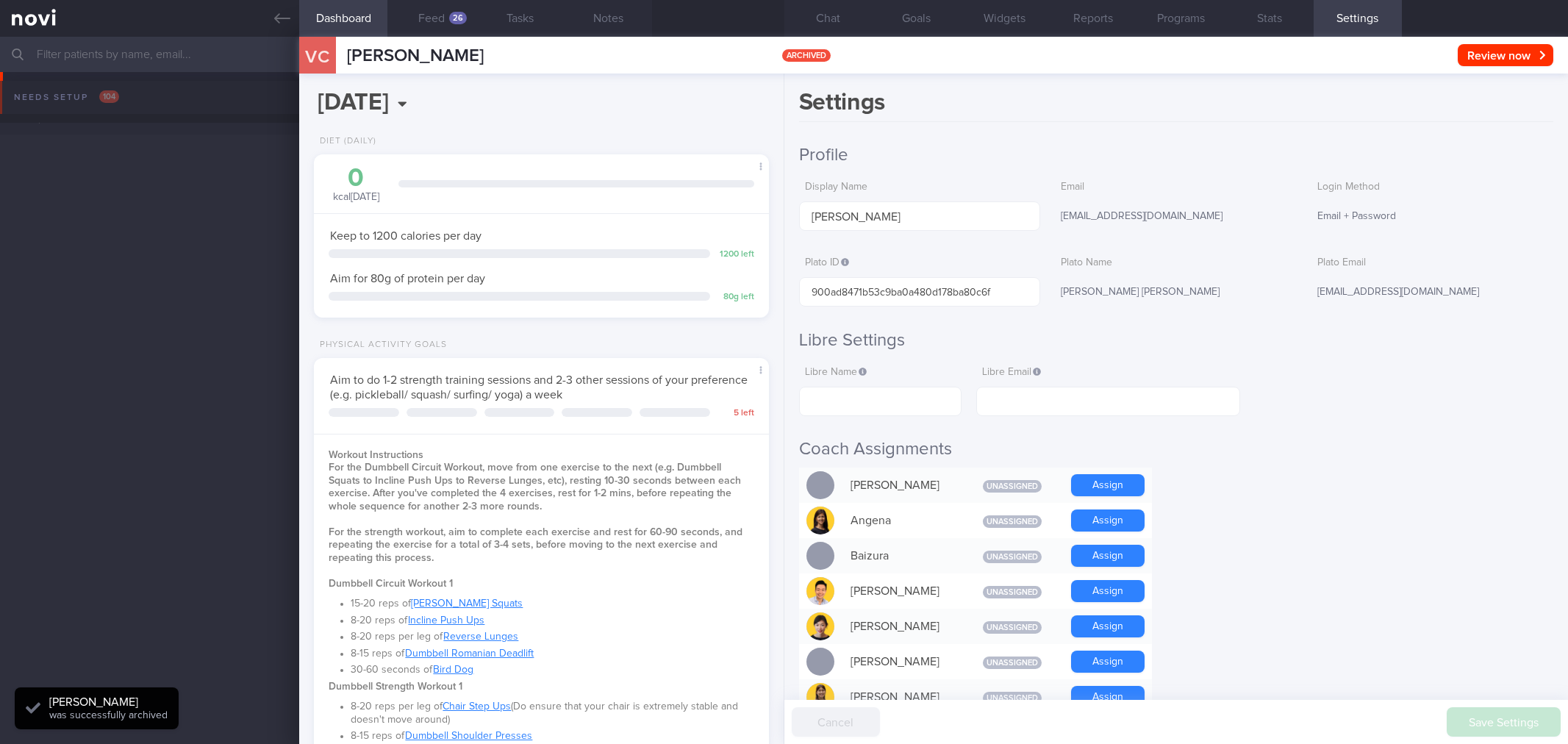
select select "8"
drag, startPoint x: 0, startPoint y: 0, endPoint x: 293, endPoint y: 15, distance: 293.4
click at [293, 15] on link at bounding box center [150, 18] width 299 height 36
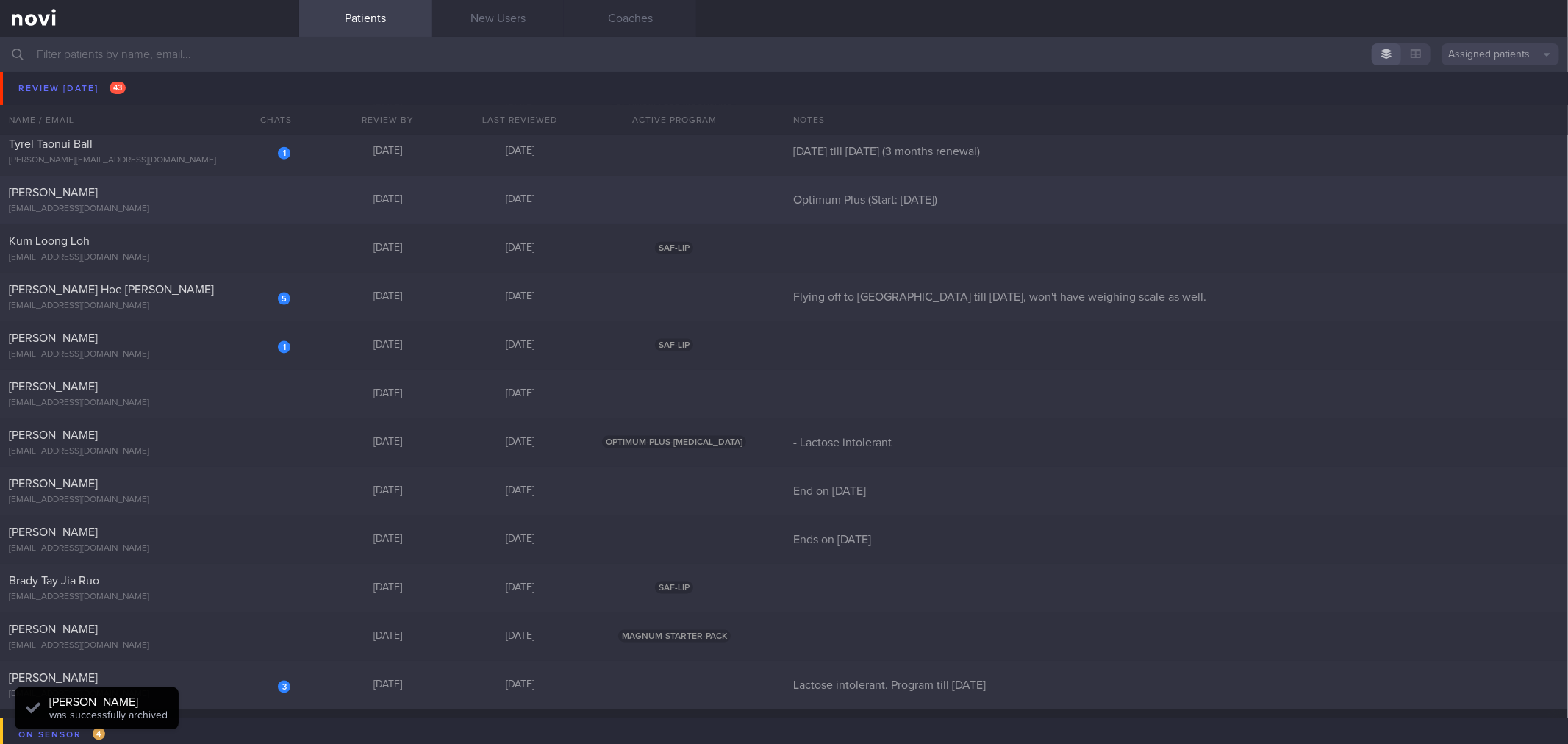
scroll to position [1634, 0]
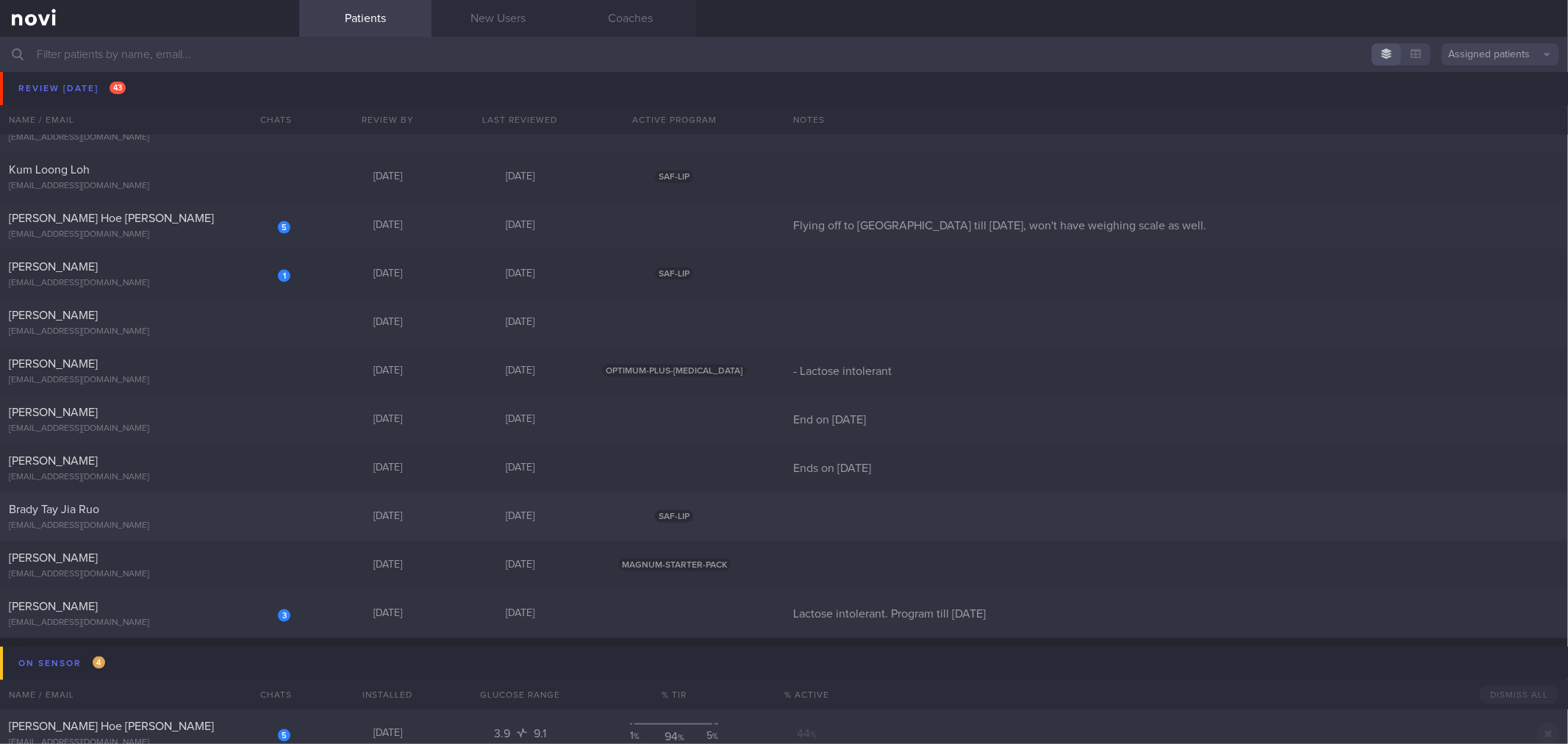
click at [246, 513] on div "Brady Tay Jia Ruo" at bounding box center [147, 509] width 278 height 15
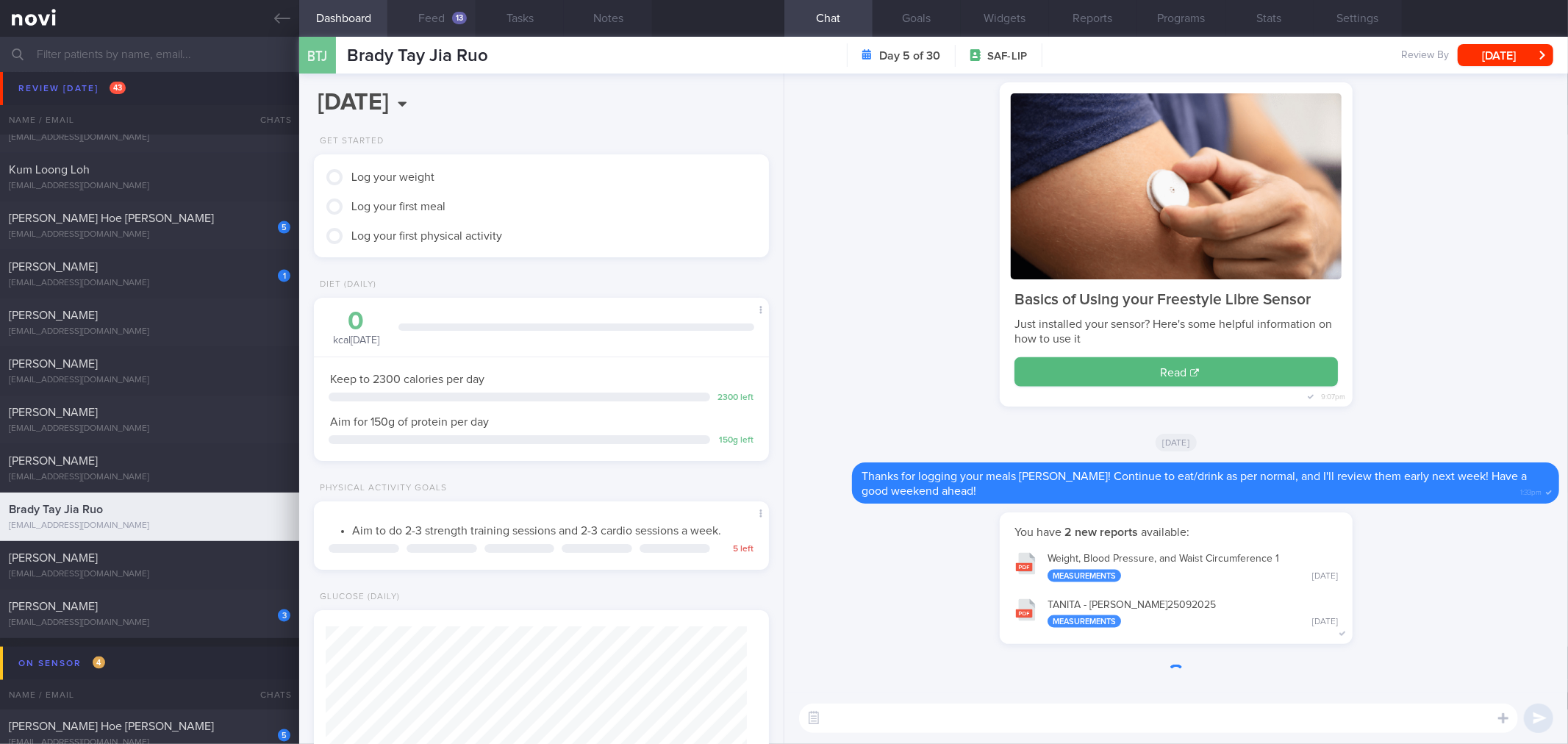
scroll to position [229, 415]
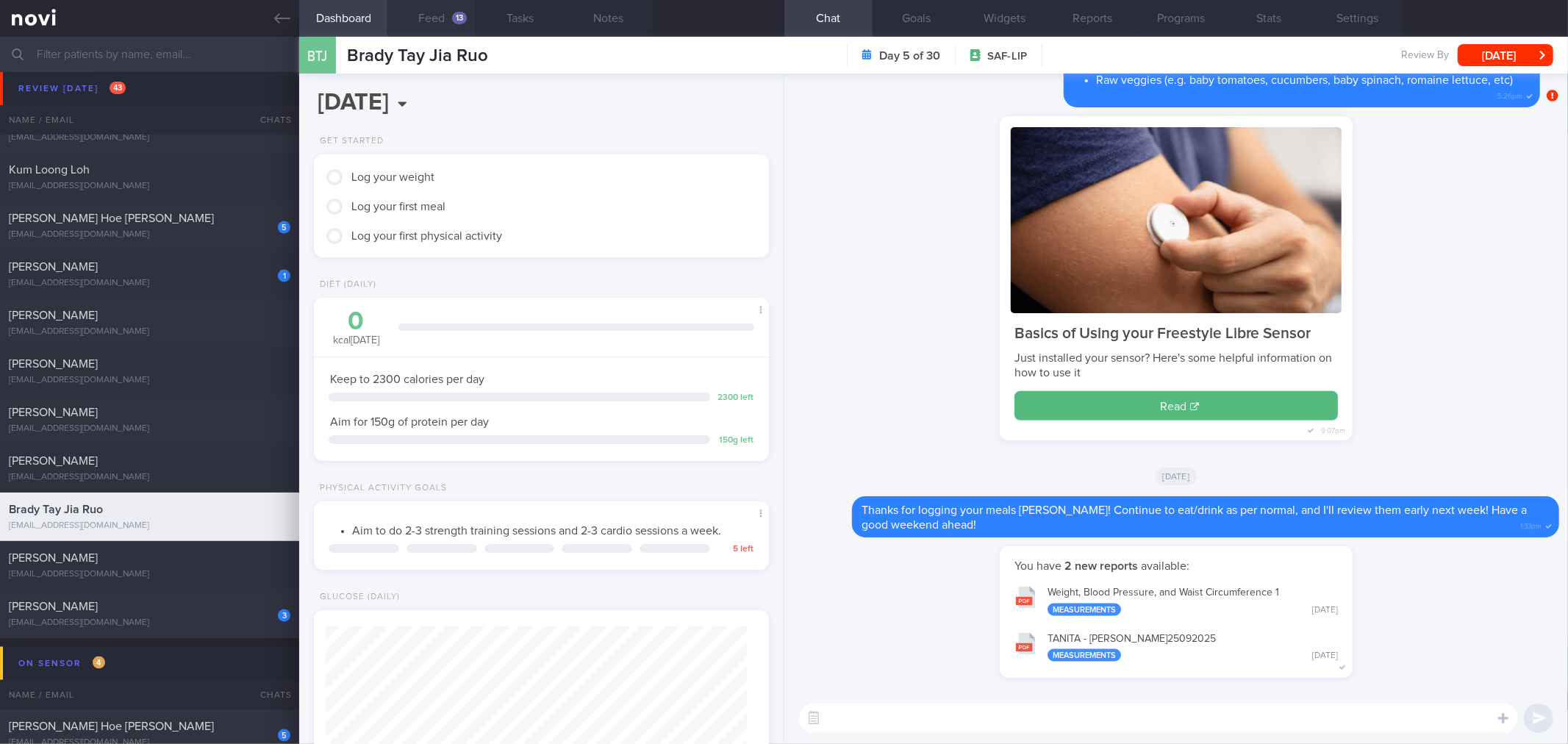
click at [444, 15] on button "Feed 13" at bounding box center [431, 18] width 88 height 36
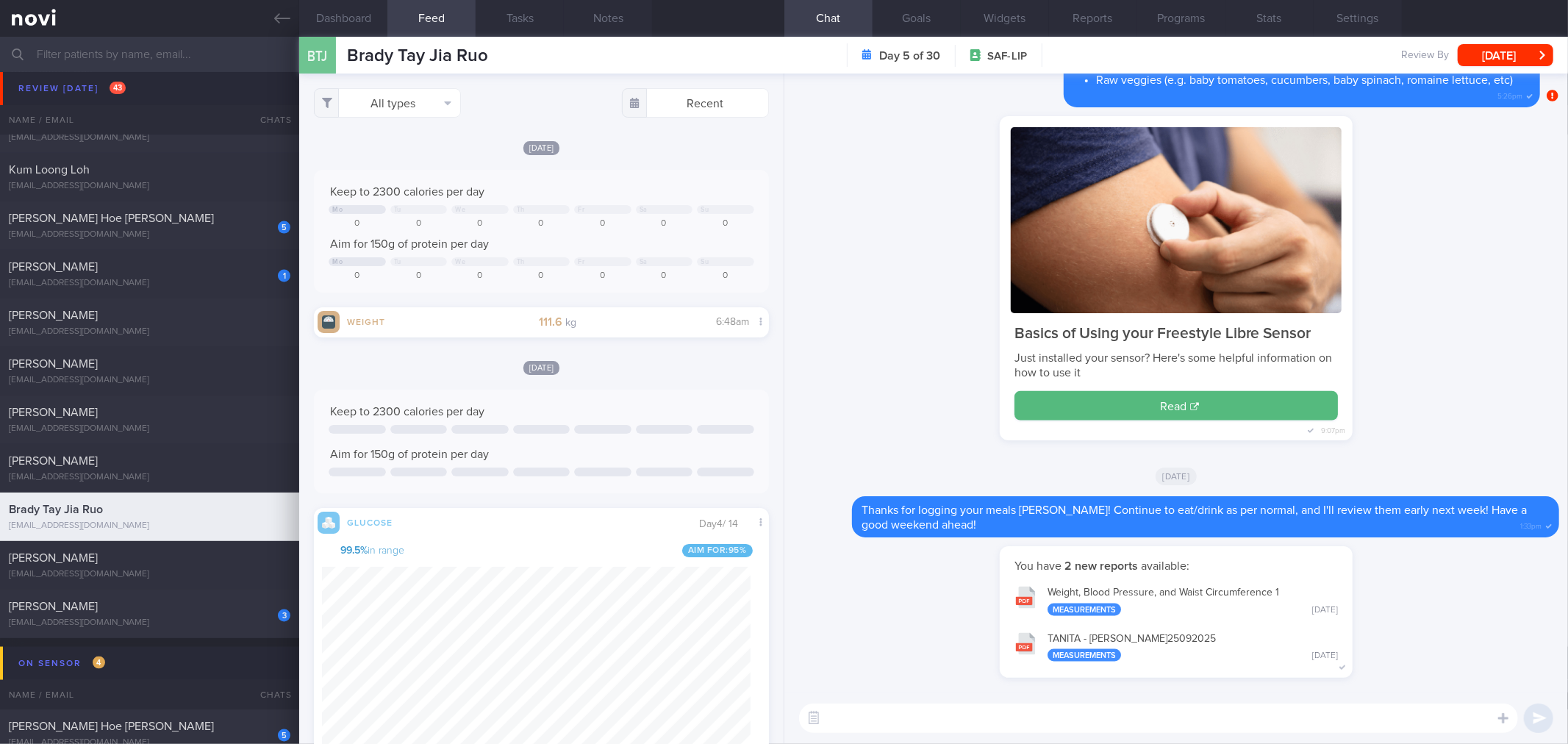
scroll to position [264, 429]
click at [442, 106] on button "All types" at bounding box center [387, 102] width 147 height 29
click at [615, 178] on div "Keep to 2300 calories per day Mo Tu We Th Fr Sa Su 0 0 0 0 0 0 0 Aim for 150g o…" at bounding box center [541, 231] width 454 height 123
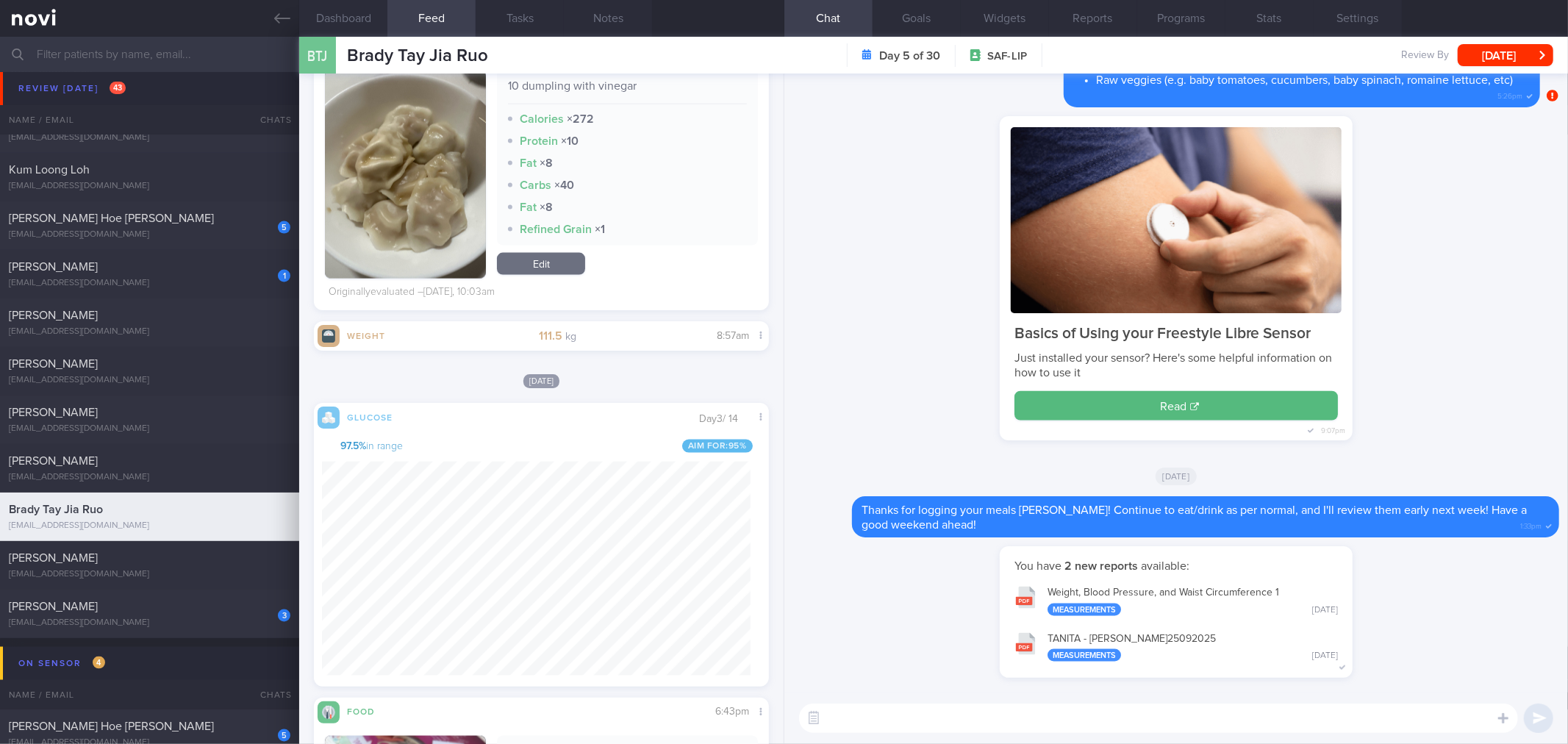
scroll to position [1879, 0]
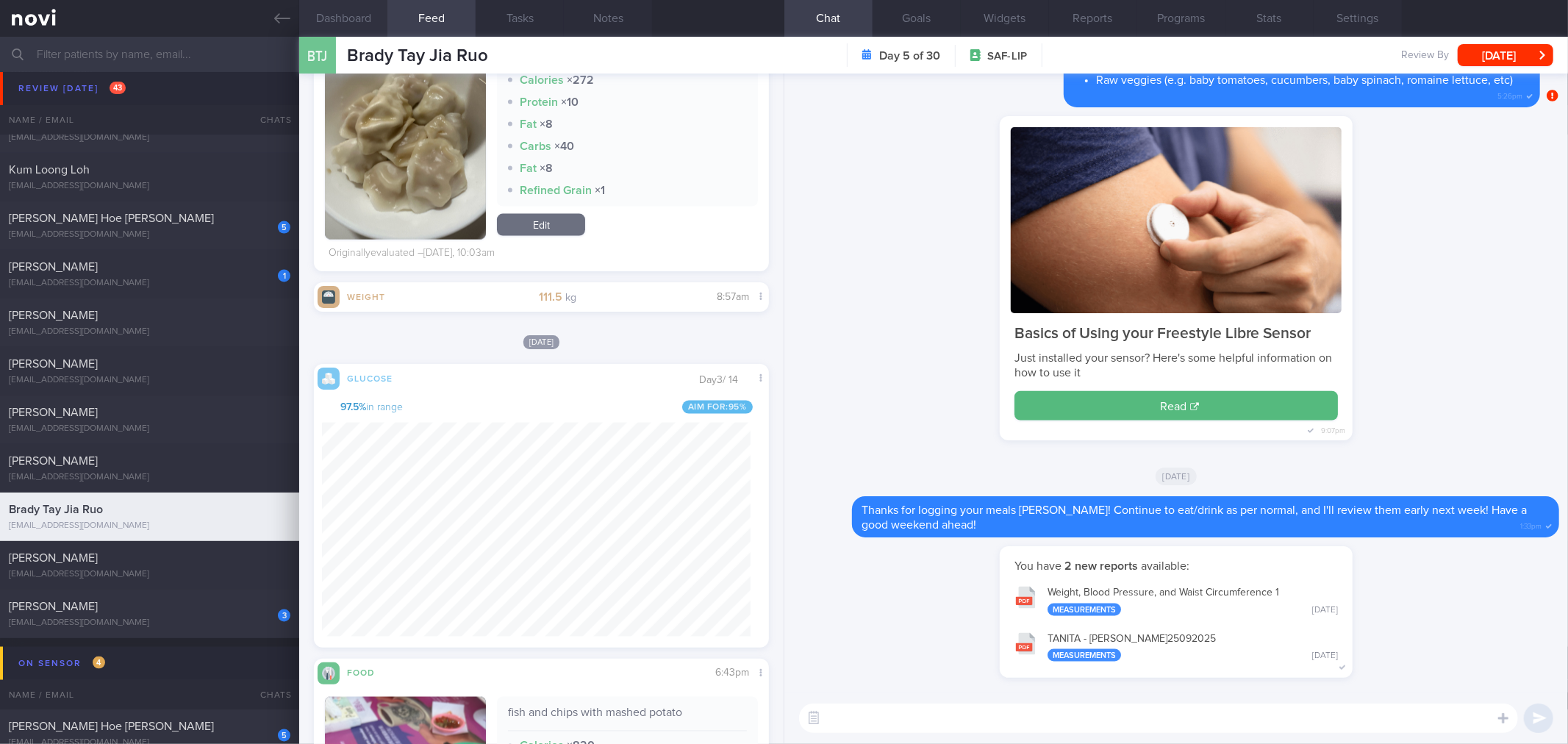
click at [363, 31] on button "Dashboard" at bounding box center [343, 18] width 88 height 36
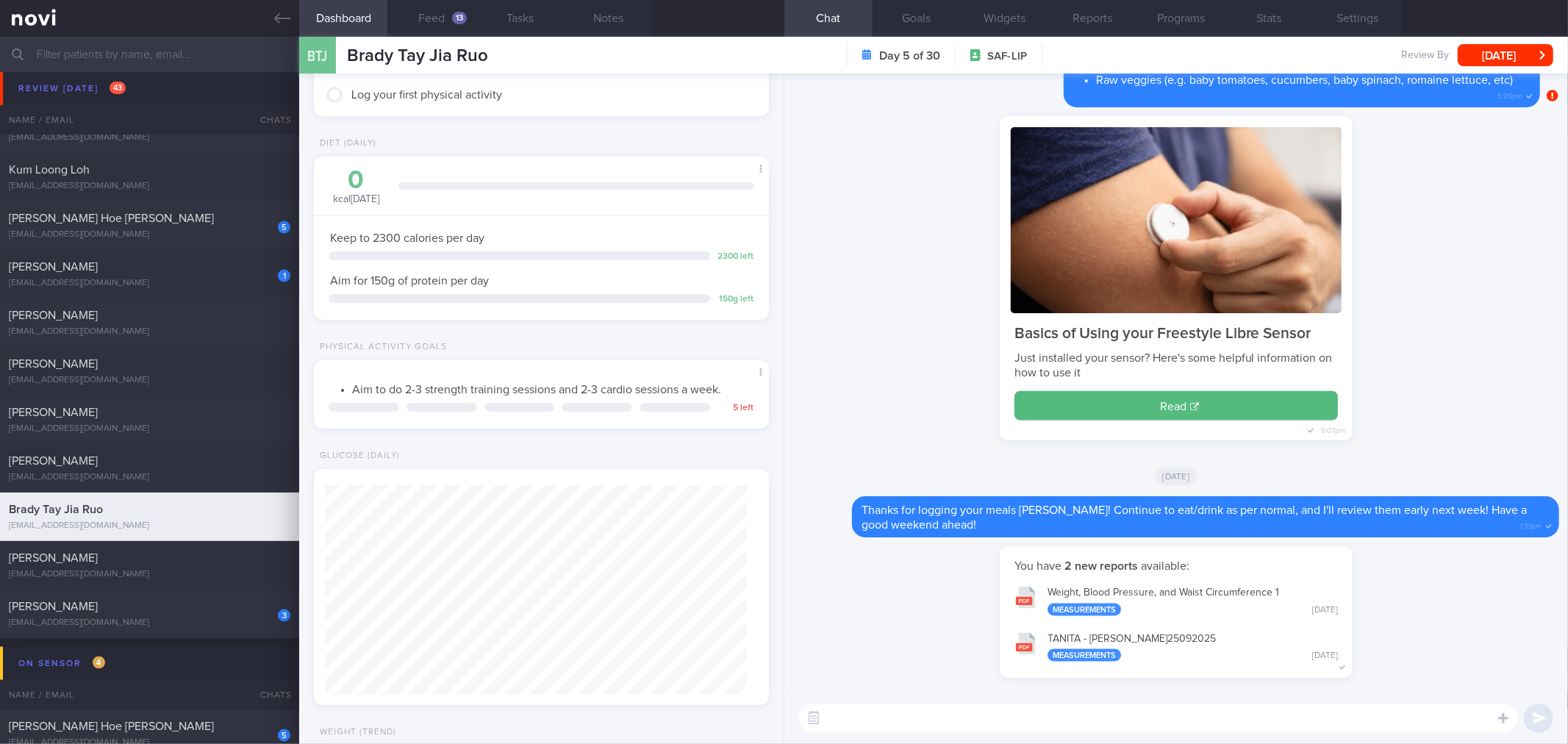
scroll to position [432, 0]
